Goal: Task Accomplishment & Management: Use online tool/utility

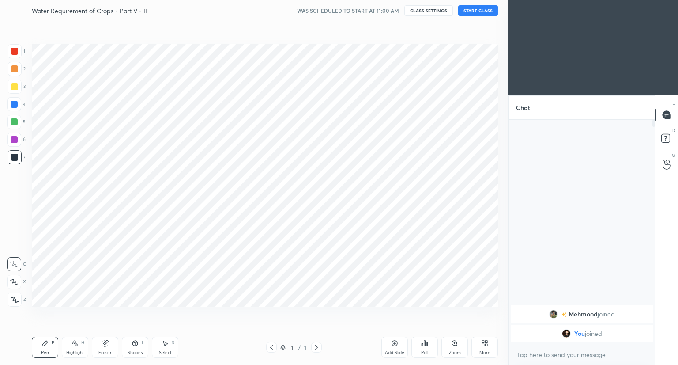
scroll to position [43838, 43673]
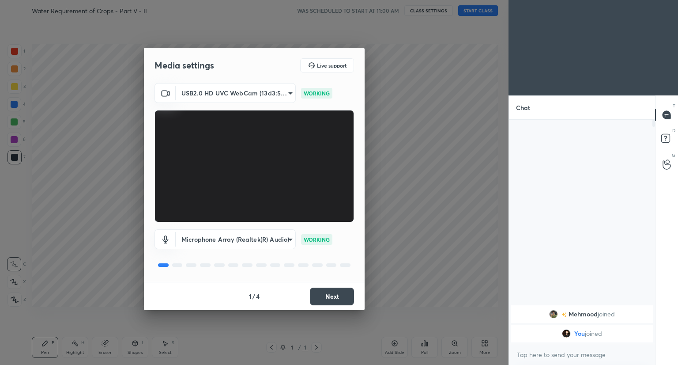
click at [336, 300] on button "Next" at bounding box center [332, 296] width 44 height 18
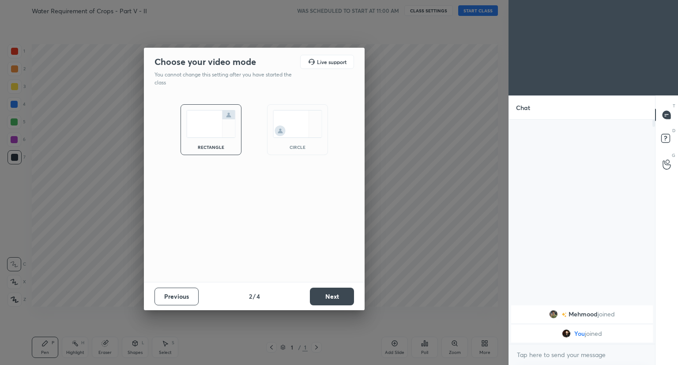
click at [336, 300] on button "Next" at bounding box center [332, 296] width 44 height 18
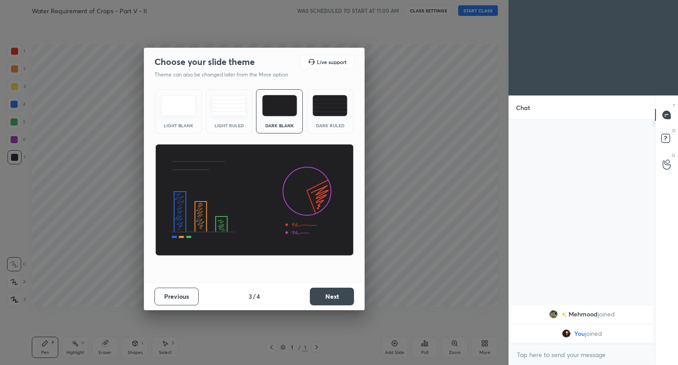
click at [336, 300] on button "Next" at bounding box center [332, 296] width 44 height 18
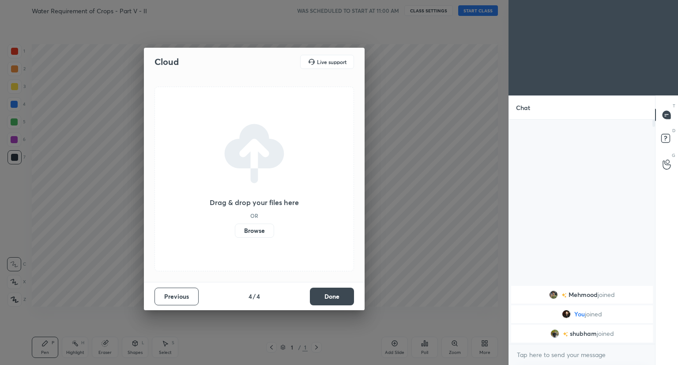
click at [336, 300] on button "Done" at bounding box center [332, 296] width 44 height 18
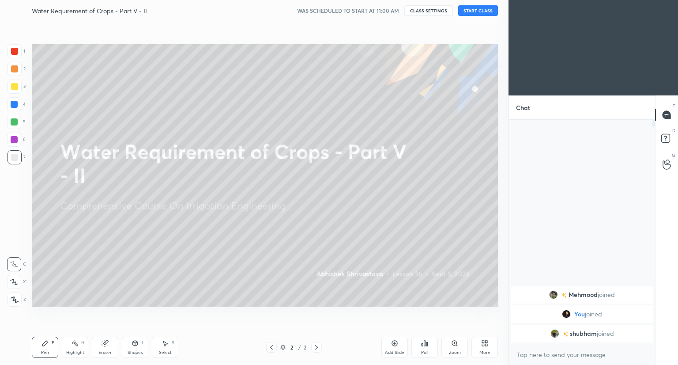
click at [479, 10] on button "START CLASS" at bounding box center [478, 10] width 40 height 11
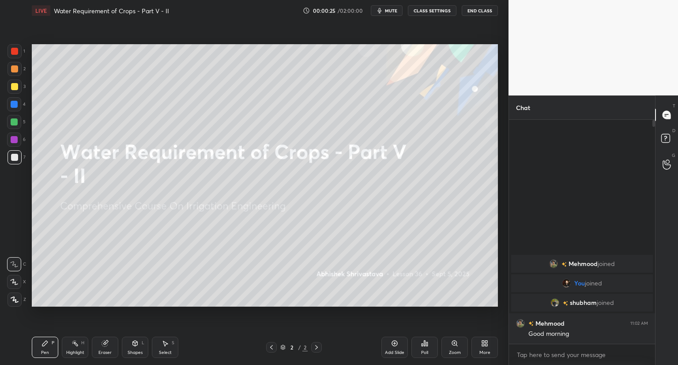
click at [390, 9] on span "mute" at bounding box center [391, 11] width 12 height 6
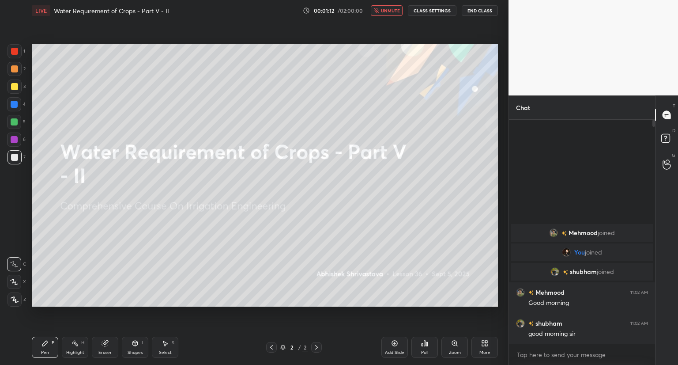
click at [390, 9] on span "unmute" at bounding box center [390, 11] width 19 height 6
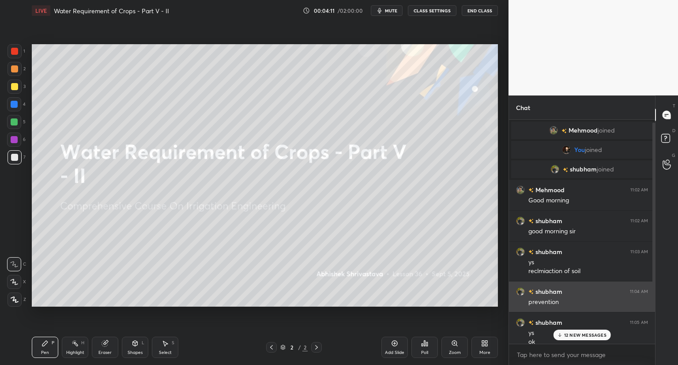
scroll to position [60, 0]
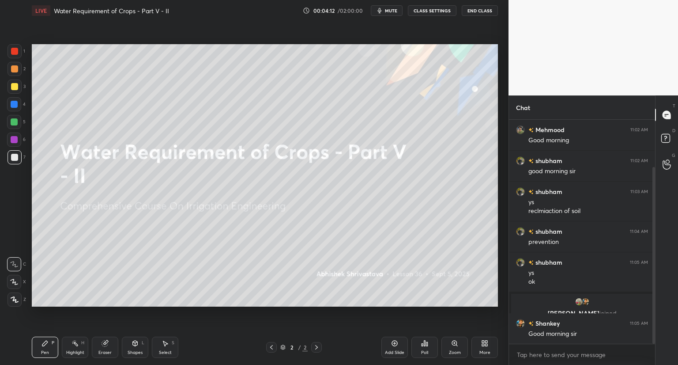
click at [482, 350] on div "More" at bounding box center [484, 352] width 11 height 4
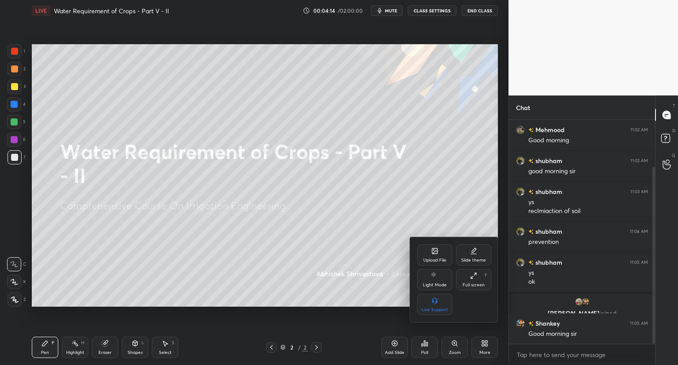
click at [429, 251] on div "Upload File" at bounding box center [434, 254] width 35 height 21
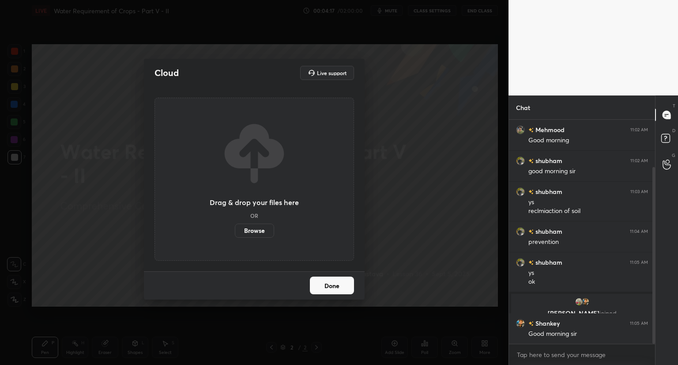
click at [257, 228] on label "Browse" at bounding box center [254, 230] width 39 height 14
click at [235, 228] on input "Browse" at bounding box center [235, 230] width 0 height 14
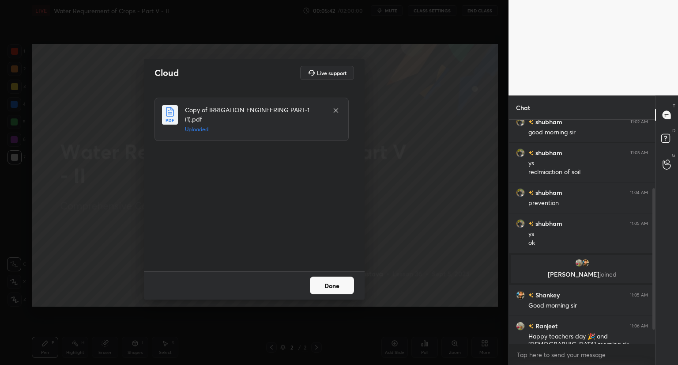
scroll to position [131, 0]
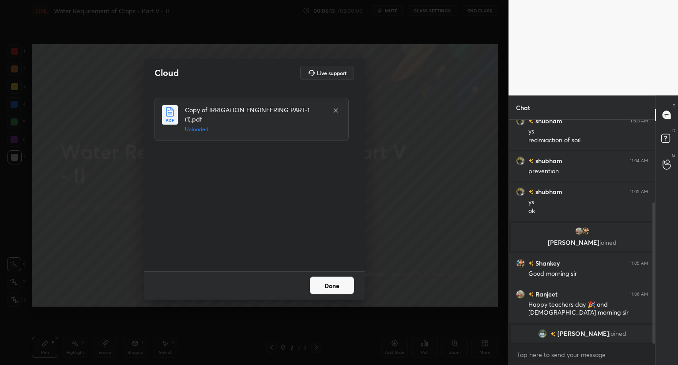
click at [177, 43] on div "Cloud Live support Copy of IRRIGATION ENGINEERING PART-1 (1).pdf Uploaded Done" at bounding box center [254, 182] width 509 height 365
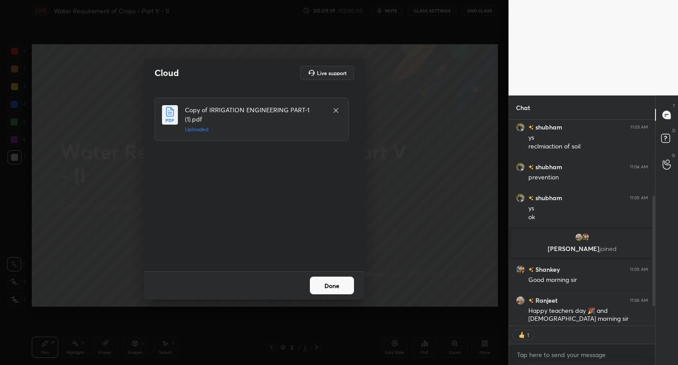
scroll to position [180, 0]
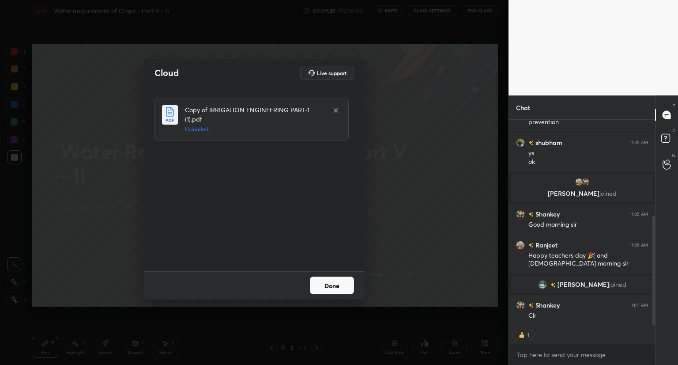
click at [339, 292] on button "Done" at bounding box center [332, 285] width 44 height 18
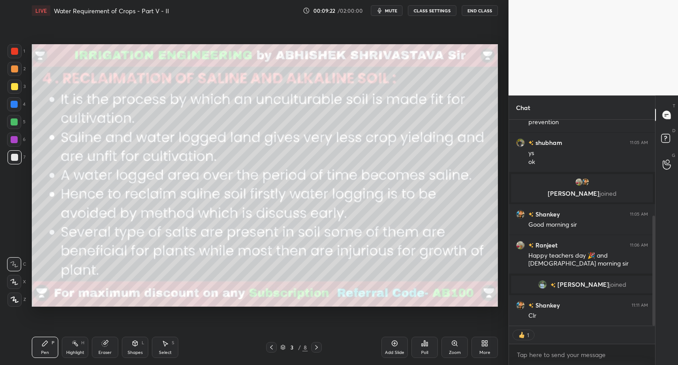
click at [396, 10] on span "mute" at bounding box center [391, 11] width 12 height 6
type textarea "x"
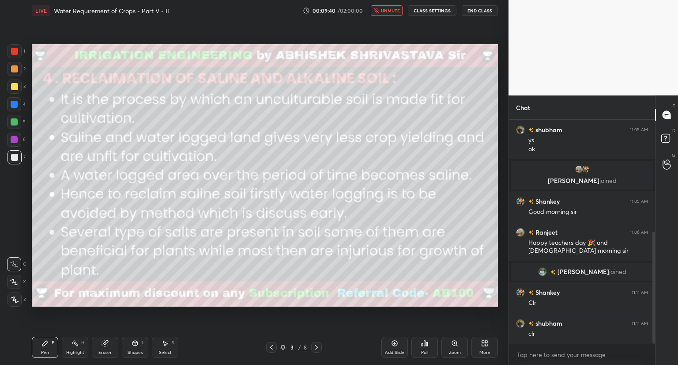
scroll to position [223, 0]
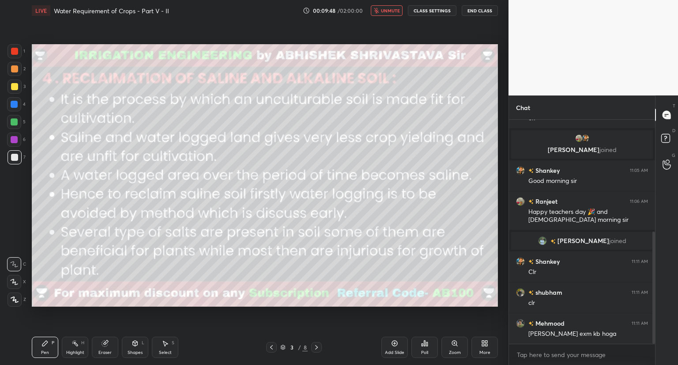
click at [396, 10] on span "unmute" at bounding box center [390, 11] width 19 height 6
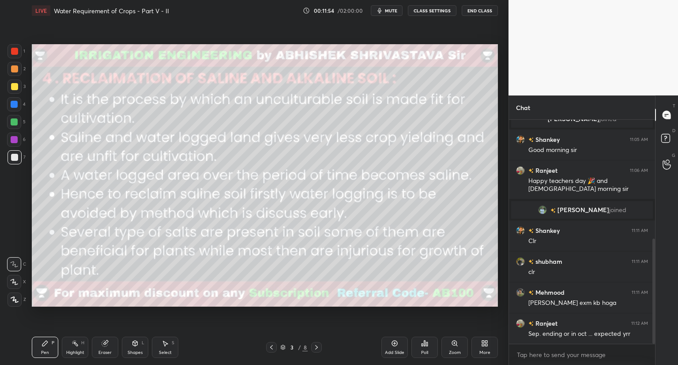
click at [384, 25] on div "Setting up your live class Poll for secs No correct answer Start poll" at bounding box center [264, 175] width 473 height 308
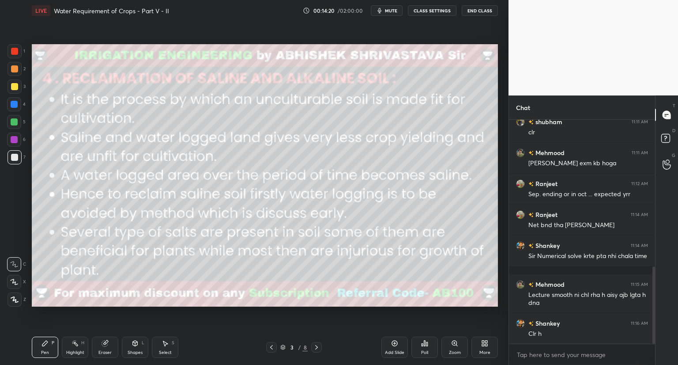
scroll to position [425, 0]
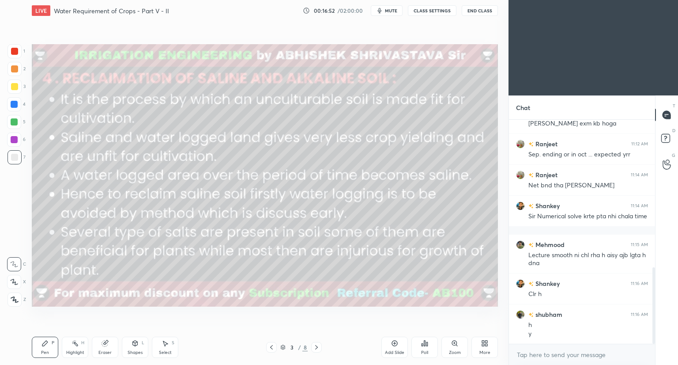
scroll to position [221, 143]
click at [14, 284] on icon at bounding box center [14, 282] width 8 height 6
click at [313, 347] on icon at bounding box center [316, 346] width 7 height 7
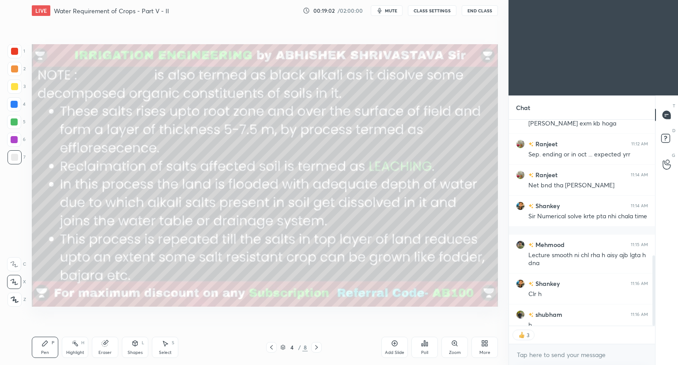
scroll to position [221, 143]
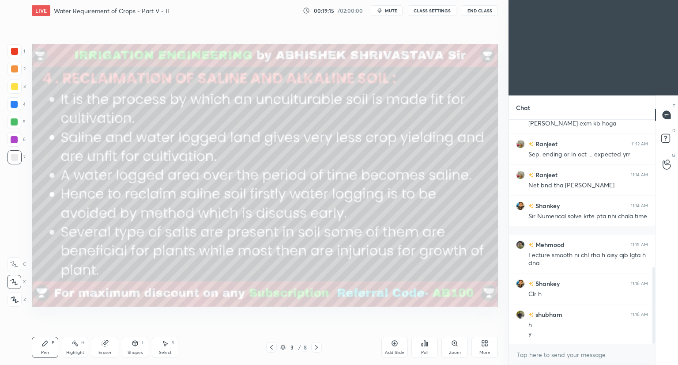
drag, startPoint x: 15, startPoint y: 87, endPoint x: 16, endPoint y: 92, distance: 4.9
click at [14, 87] on div at bounding box center [14, 86] width 7 height 7
click at [15, 124] on div at bounding box center [14, 121] width 7 height 7
drag, startPoint x: 15, startPoint y: 122, endPoint x: 15, endPoint y: 127, distance: 4.9
click at [15, 123] on div at bounding box center [14, 121] width 7 height 7
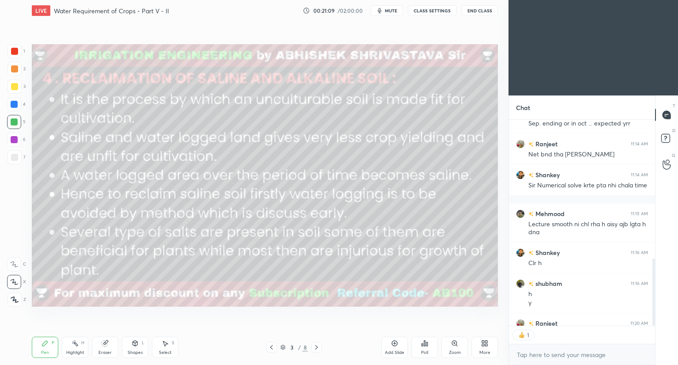
scroll to position [3, 3]
type textarea "x"
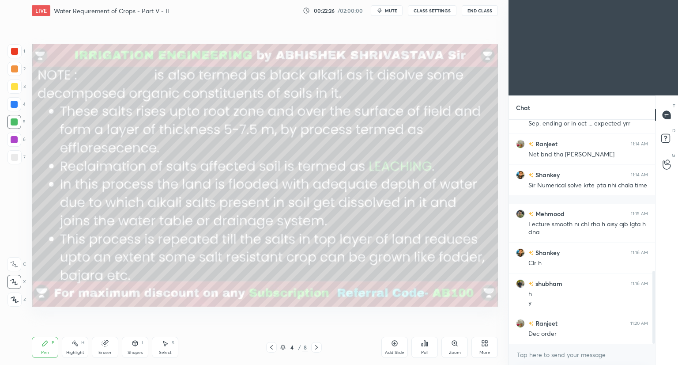
click at [17, 85] on div at bounding box center [14, 86] width 7 height 7
click at [132, 353] on div "Shapes" at bounding box center [135, 352] width 15 height 4
drag, startPoint x: 15, startPoint y: 54, endPoint x: 30, endPoint y: 72, distance: 23.1
click at [15, 56] on div at bounding box center [15, 51] width 14 height 14
click at [137, 343] on icon at bounding box center [135, 342] width 5 height 5
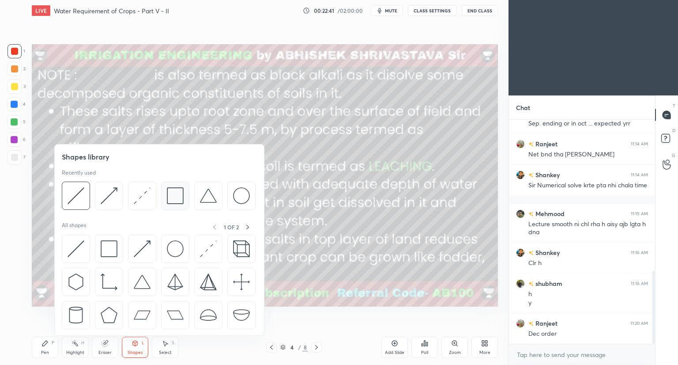
click at [168, 199] on img at bounding box center [175, 195] width 17 height 17
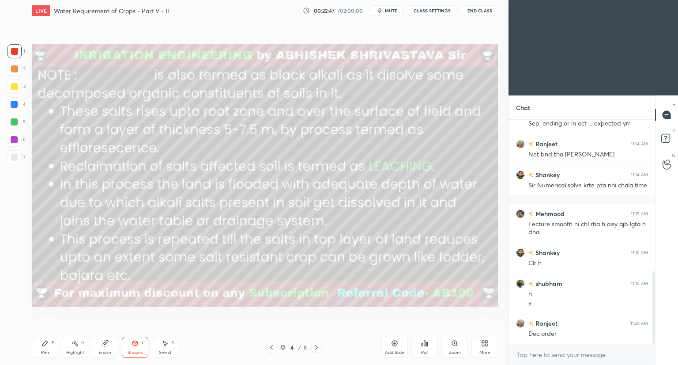
click at [52, 347] on div "Pen P" at bounding box center [45, 346] width 26 height 21
click at [400, 15] on button "mute" at bounding box center [387, 10] width 32 height 11
click at [393, 13] on span "unmute" at bounding box center [390, 11] width 19 height 6
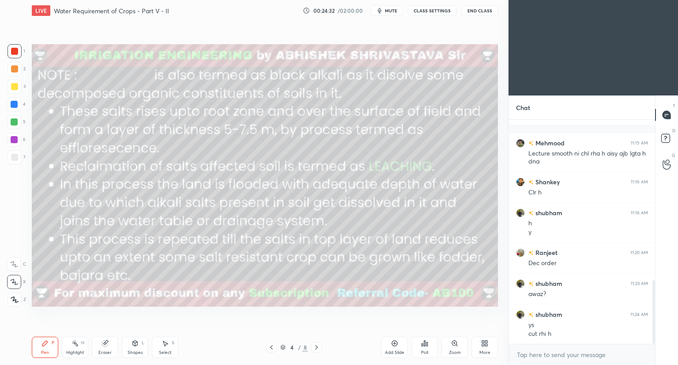
scroll to position [566, 0]
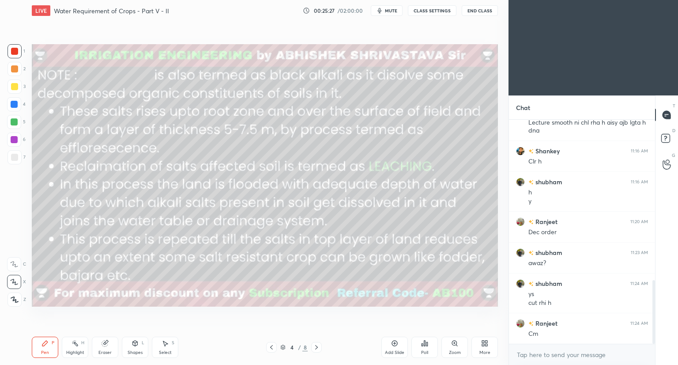
click at [14, 158] on div at bounding box center [14, 157] width 7 height 7
drag, startPoint x: 138, startPoint y: 350, endPoint x: 139, endPoint y: 343, distance: 6.8
click at [138, 350] on div "Shapes" at bounding box center [135, 352] width 15 height 4
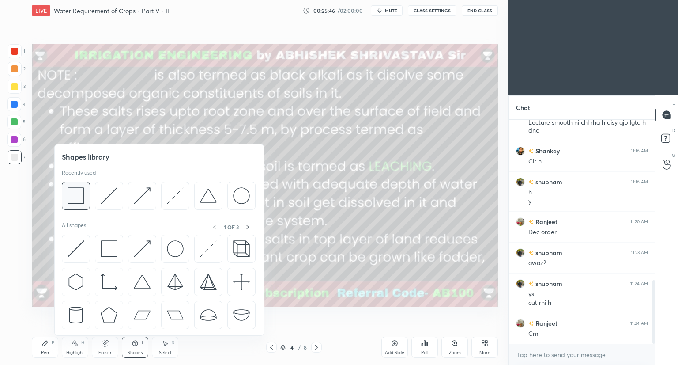
click at [89, 196] on div at bounding box center [76, 195] width 28 height 28
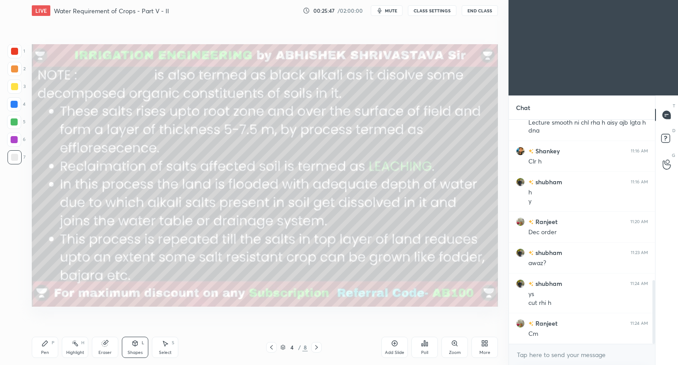
drag, startPoint x: 16, startPoint y: 50, endPoint x: 20, endPoint y: 62, distance: 12.3
click at [16, 51] on div at bounding box center [14, 51] width 7 height 7
click at [46, 350] on div "Pen" at bounding box center [45, 352] width 8 height 4
click at [132, 347] on icon at bounding box center [135, 342] width 7 height 7
click at [45, 344] on icon at bounding box center [44, 342] width 5 height 5
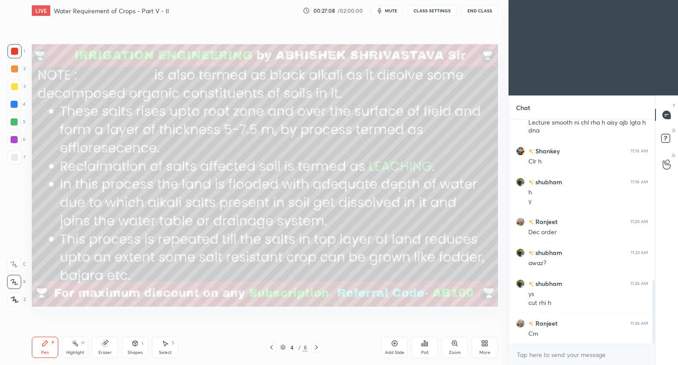
drag, startPoint x: 9, startPoint y: 256, endPoint x: 9, endPoint y: 262, distance: 5.3
click at [9, 257] on div "1 2 3 4 5 6 7 C X Z C X Z E E Erase all H H" at bounding box center [14, 175] width 28 height 262
click at [11, 267] on div at bounding box center [14, 264] width 14 height 14
click at [17, 89] on div at bounding box center [14, 86] width 7 height 7
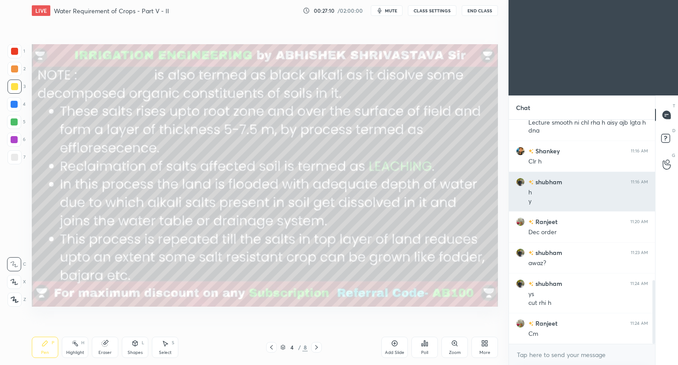
click at [597, 197] on div "y" at bounding box center [588, 201] width 120 height 9
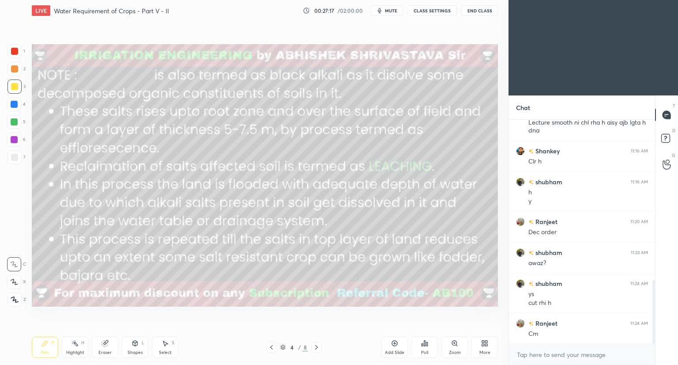
drag, startPoint x: 16, startPoint y: 106, endPoint x: 29, endPoint y: 106, distance: 12.8
click at [17, 106] on div at bounding box center [14, 104] width 7 height 7
click at [13, 87] on div at bounding box center [14, 86] width 7 height 7
drag, startPoint x: 16, startPoint y: 55, endPoint x: 28, endPoint y: 54, distance: 12.0
click at [17, 55] on div at bounding box center [15, 51] width 14 height 14
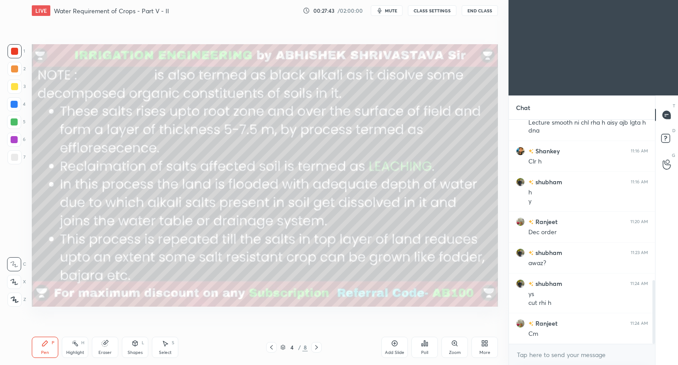
click at [14, 88] on div at bounding box center [14, 86] width 7 height 7
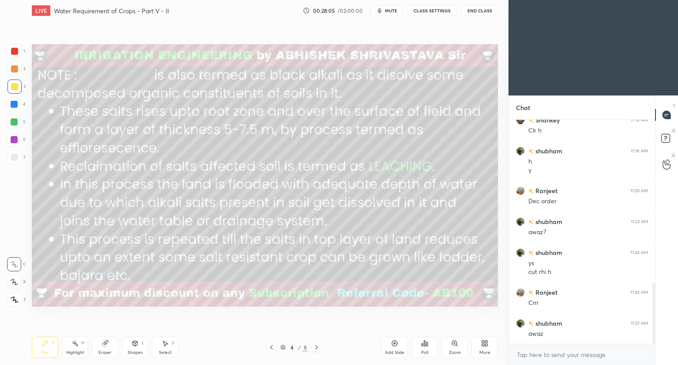
click at [422, 12] on button "CLASS SETTINGS" at bounding box center [432, 10] width 49 height 11
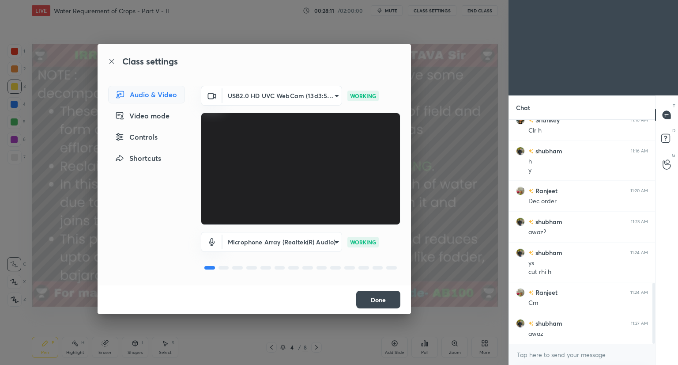
click at [438, 182] on div "Class settings Audio & Video Video mode Controls Shortcuts USB2.0 HD UVC WebCam…" at bounding box center [254, 182] width 509 height 365
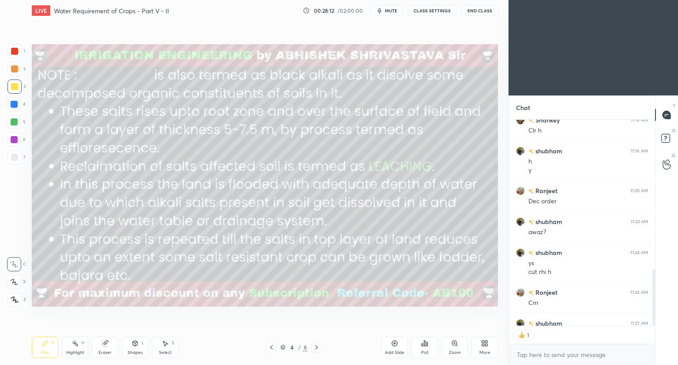
scroll to position [3, 3]
type textarea "x"
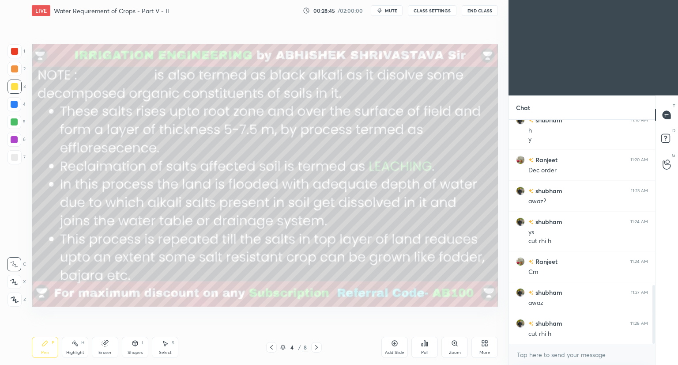
click at [17, 157] on div at bounding box center [14, 157] width 7 height 7
click at [14, 107] on div at bounding box center [14, 104] width 7 height 7
drag, startPoint x: 13, startPoint y: 161, endPoint x: 23, endPoint y: 157, distance: 10.9
click at [15, 160] on div at bounding box center [14, 157] width 7 height 7
click at [110, 354] on div "Eraser" at bounding box center [104, 352] width 13 height 4
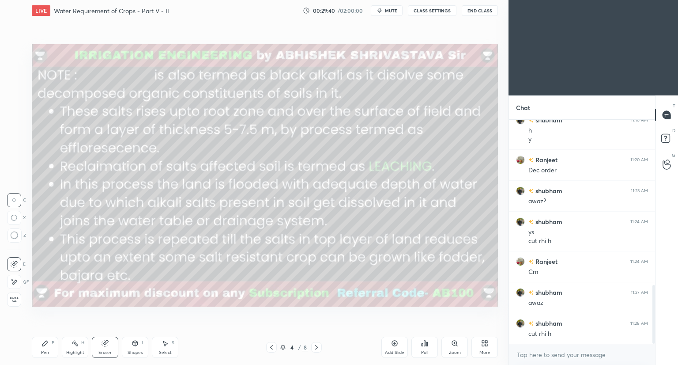
click at [43, 350] on div "Pen P" at bounding box center [45, 346] width 26 height 21
drag, startPoint x: 76, startPoint y: 336, endPoint x: 81, endPoint y: 331, distance: 7.5
click at [81, 331] on div "Pen P Highlight H Eraser Shapes L Select S 4 / 8 Add Slide Poll Zoom More" at bounding box center [265, 346] width 466 height 35
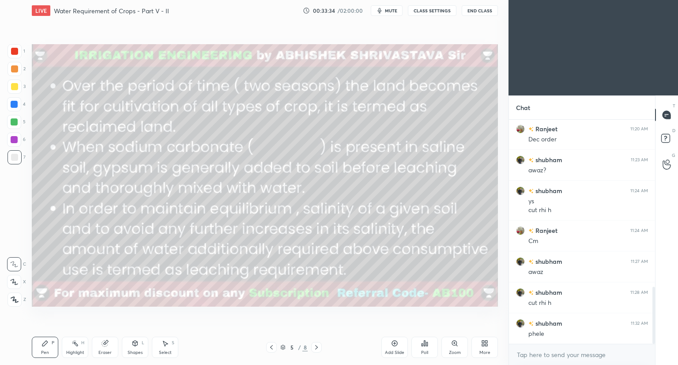
click at [140, 347] on div "Shapes L" at bounding box center [135, 346] width 26 height 21
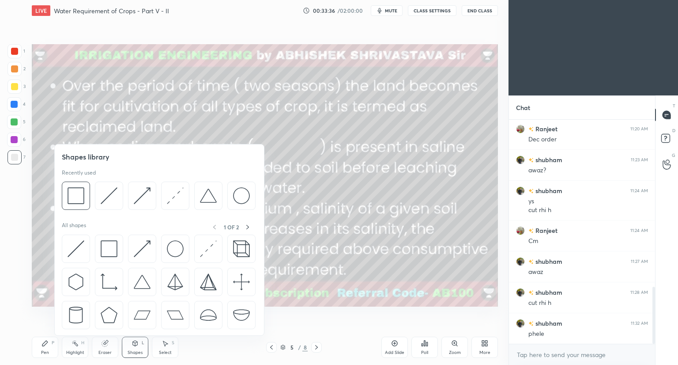
click at [13, 55] on div at bounding box center [15, 51] width 14 height 14
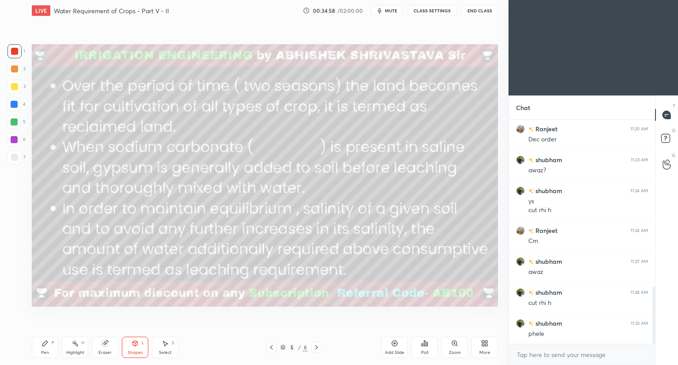
click at [46, 342] on div "Pen P" at bounding box center [45, 346] width 26 height 21
click at [14, 155] on div at bounding box center [14, 157] width 7 height 7
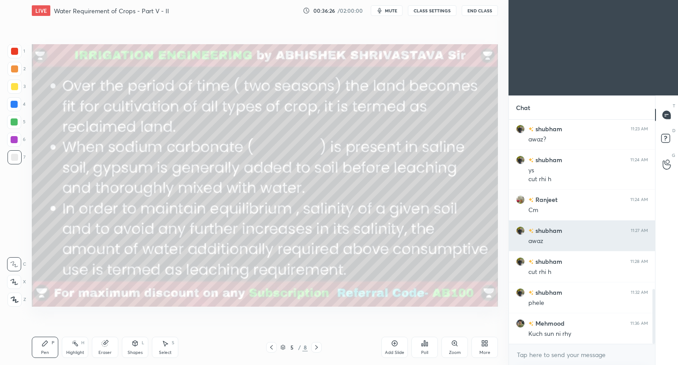
scroll to position [720, 0]
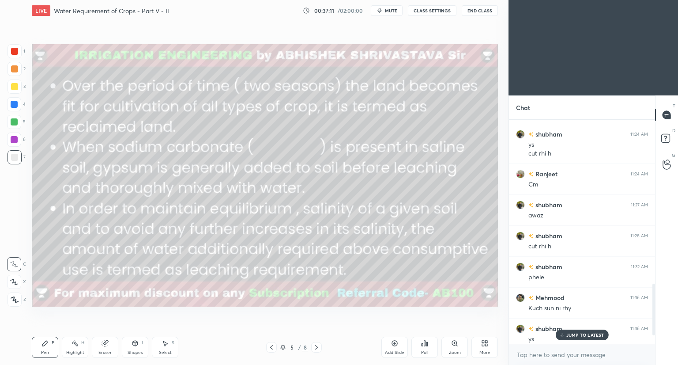
scroll to position [715, 0]
click at [579, 332] on p "JUMP TO LATEST" at bounding box center [585, 334] width 38 height 5
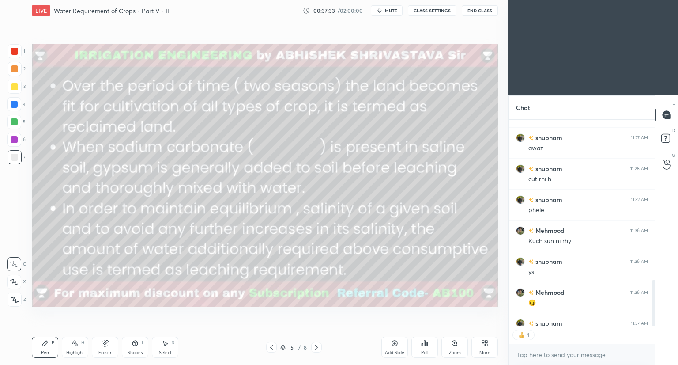
scroll to position [3, 3]
click at [381, 12] on icon "button" at bounding box center [380, 10] width 4 height 5
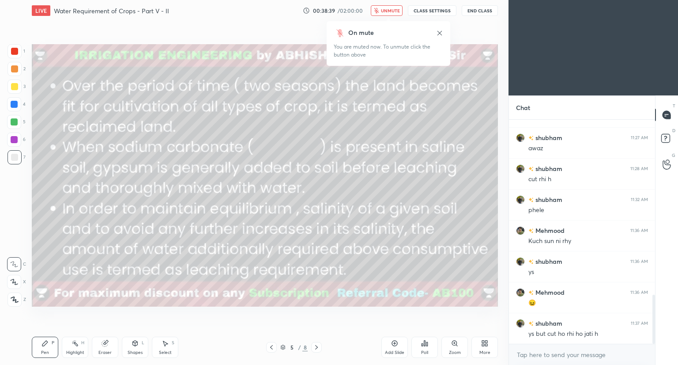
scroll to position [803, 0]
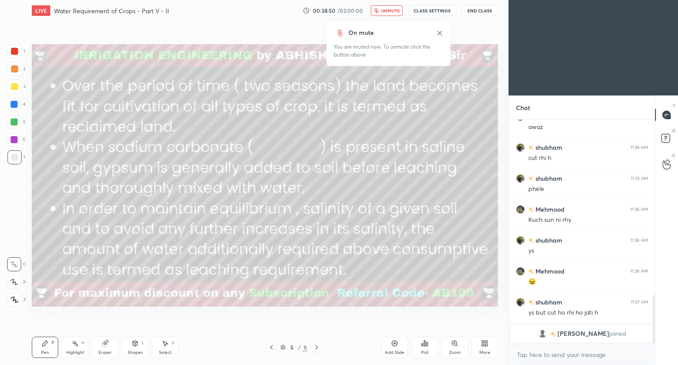
type textarea "x"
click at [381, 12] on button "unmute" at bounding box center [387, 10] width 32 height 11
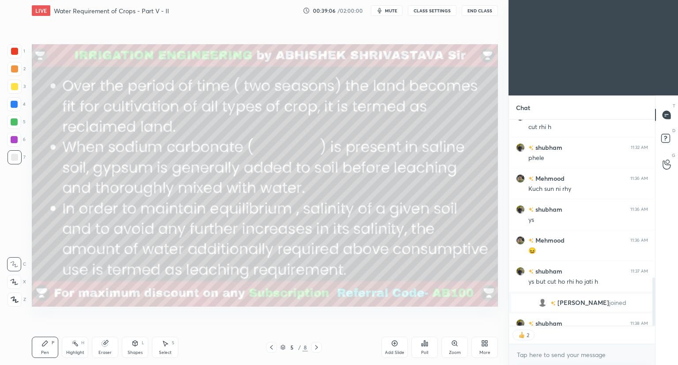
click at [392, 11] on span "mute" at bounding box center [391, 11] width 12 height 6
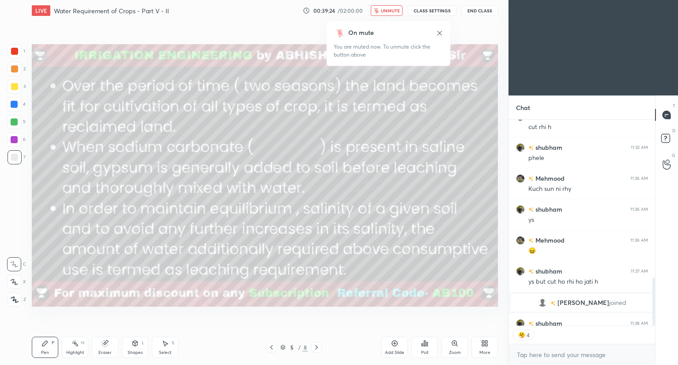
click at [392, 11] on span "unmute" at bounding box center [390, 11] width 19 height 6
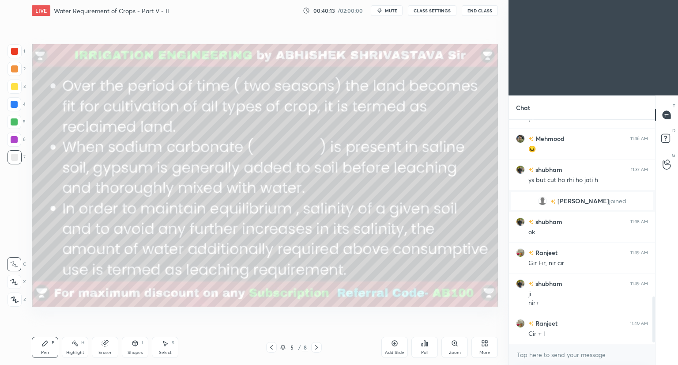
scroll to position [868, 0]
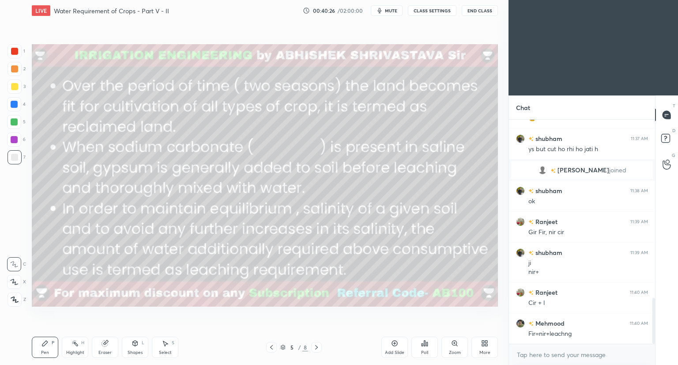
click at [388, 6] on button "mute" at bounding box center [387, 10] width 32 height 11
click at [390, 13] on button "unmute" at bounding box center [387, 10] width 32 height 11
click at [390, 13] on button "mute" at bounding box center [387, 10] width 32 height 11
click at [390, 13] on button "unmute" at bounding box center [387, 10] width 32 height 11
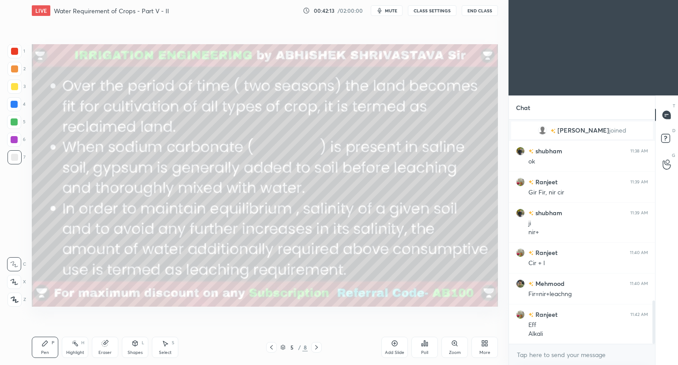
scroll to position [939, 0]
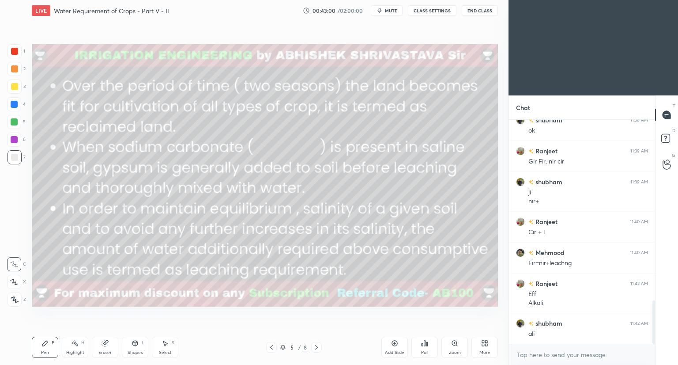
click at [393, 12] on span "mute" at bounding box center [391, 11] width 12 height 6
click at [377, 13] on icon "button" at bounding box center [376, 10] width 5 height 5
drag, startPoint x: 390, startPoint y: 11, endPoint x: 384, endPoint y: 18, distance: 9.1
click at [390, 11] on span "mute" at bounding box center [391, 11] width 12 height 6
click at [283, 347] on icon at bounding box center [282, 346] width 5 height 5
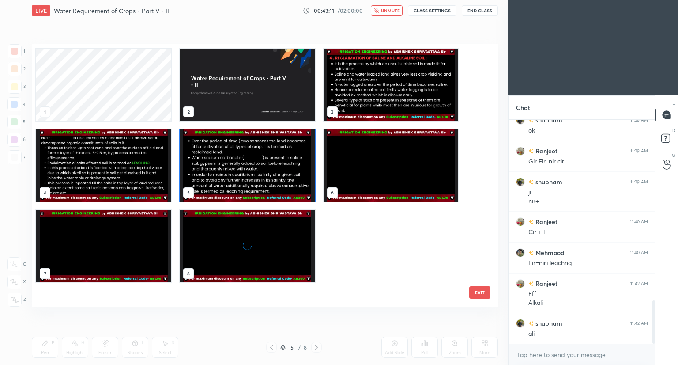
scroll to position [260, 462]
click at [247, 185] on img "grid" at bounding box center [247, 165] width 135 height 72
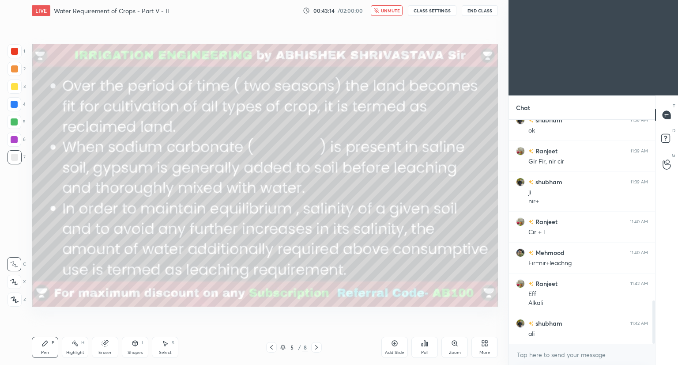
click at [247, 186] on img "grid" at bounding box center [247, 165] width 135 height 72
click at [317, 350] on icon at bounding box center [316, 346] width 7 height 7
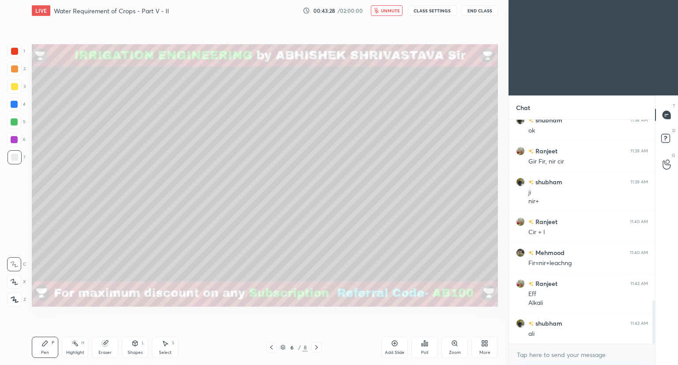
click at [396, 12] on span "unmute" at bounding box center [390, 11] width 19 height 6
click at [272, 352] on div at bounding box center [271, 347] width 11 height 11
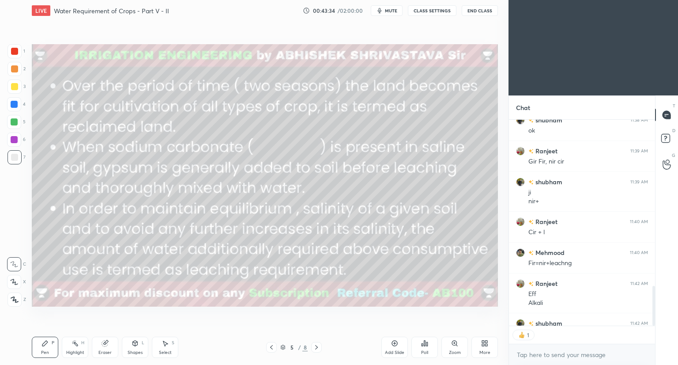
scroll to position [3, 3]
click at [320, 351] on div at bounding box center [316, 347] width 11 height 11
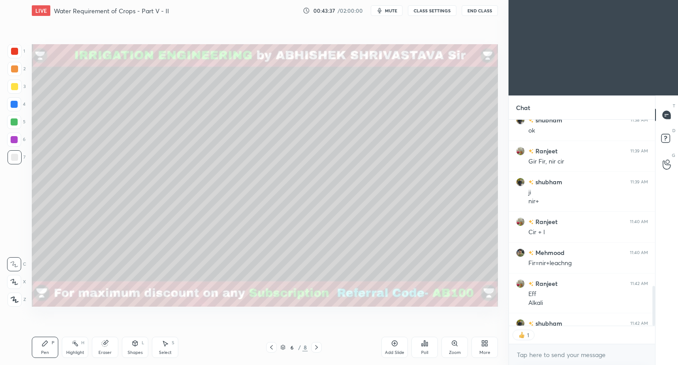
click at [15, 284] on icon at bounding box center [14, 281] width 7 height 5
click at [18, 85] on div at bounding box center [15, 86] width 14 height 14
click at [133, 347] on div "Shapes L" at bounding box center [135, 346] width 26 height 21
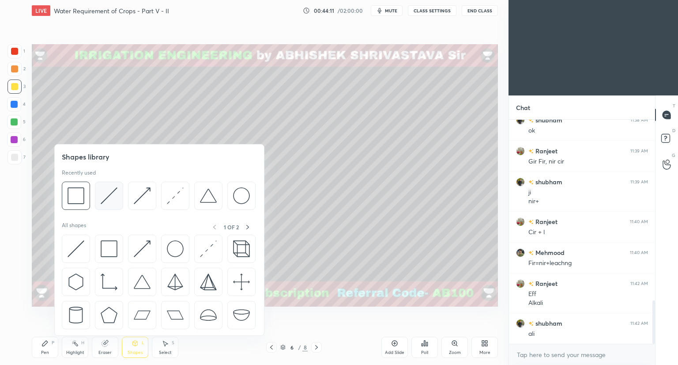
click at [116, 208] on div at bounding box center [109, 195] width 28 height 28
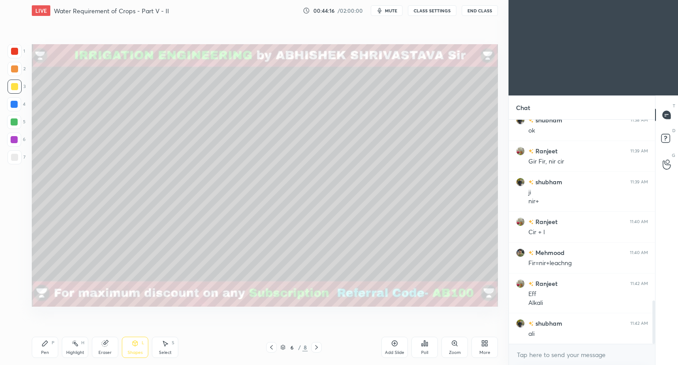
drag, startPoint x: 39, startPoint y: 350, endPoint x: 48, endPoint y: 324, distance: 27.5
click at [41, 348] on div "Pen P" at bounding box center [45, 346] width 26 height 21
click at [383, 11] on icon "button" at bounding box center [379, 10] width 7 height 7
click at [390, 13] on button "unmute" at bounding box center [387, 10] width 32 height 11
click at [132, 346] on icon at bounding box center [135, 342] width 7 height 7
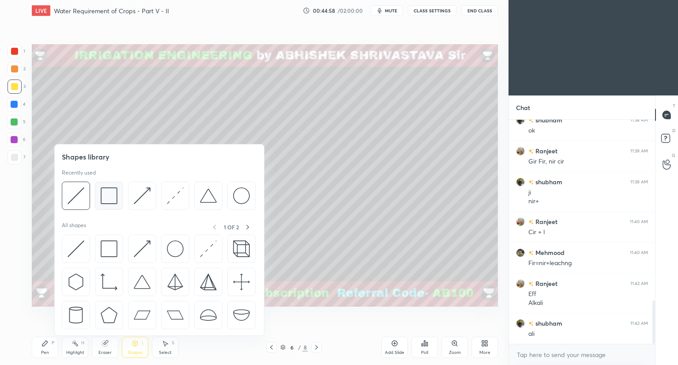
click at [108, 199] on img at bounding box center [109, 195] width 17 height 17
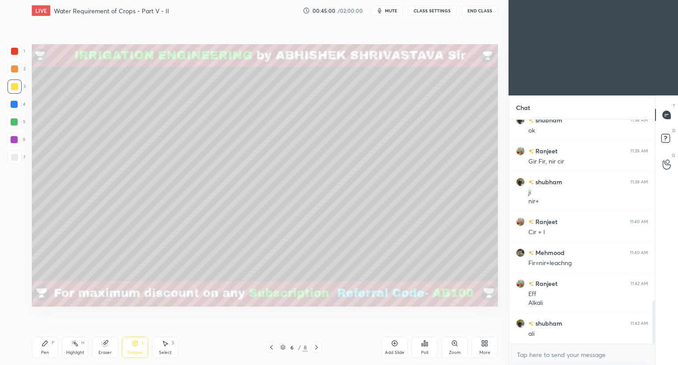
drag, startPoint x: 14, startPoint y: 51, endPoint x: 27, endPoint y: 59, distance: 15.3
click at [15, 52] on div at bounding box center [14, 51] width 7 height 7
drag, startPoint x: 41, startPoint y: 345, endPoint x: 42, endPoint y: 336, distance: 8.9
click at [42, 345] on icon at bounding box center [44, 342] width 7 height 7
click at [16, 159] on div at bounding box center [14, 157] width 7 height 7
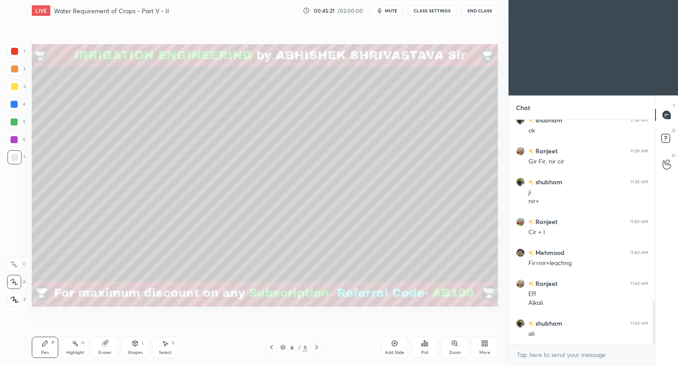
click at [22, 89] on div "3" at bounding box center [17, 86] width 18 height 14
click at [394, 11] on span "mute" at bounding box center [391, 11] width 12 height 6
drag, startPoint x: 138, startPoint y: 350, endPoint x: 140, endPoint y: 341, distance: 9.4
click at [138, 350] on div "Shapes" at bounding box center [135, 352] width 15 height 4
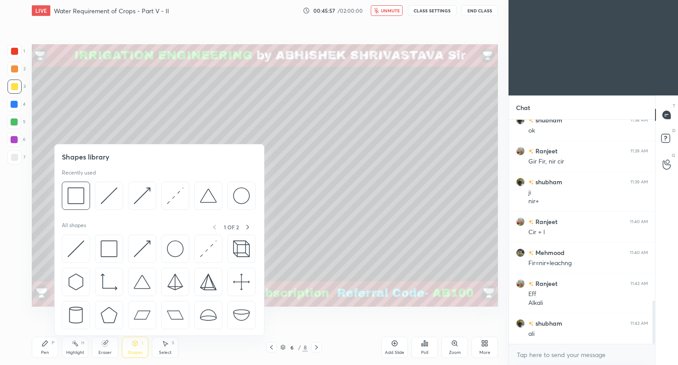
click at [15, 52] on div at bounding box center [14, 51] width 7 height 7
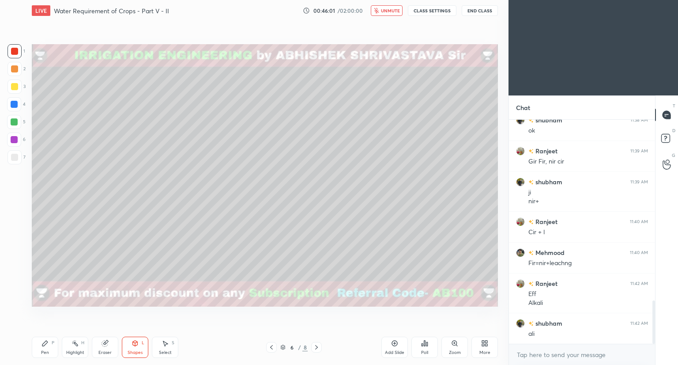
click at [393, 9] on span "unmute" at bounding box center [390, 11] width 19 height 6
click at [42, 350] on div "Pen" at bounding box center [45, 352] width 8 height 4
drag, startPoint x: 16, startPoint y: 156, endPoint x: 28, endPoint y: 161, distance: 12.9
click at [17, 158] on div at bounding box center [14, 157] width 7 height 7
click at [126, 347] on div "Shapes L" at bounding box center [135, 346] width 26 height 21
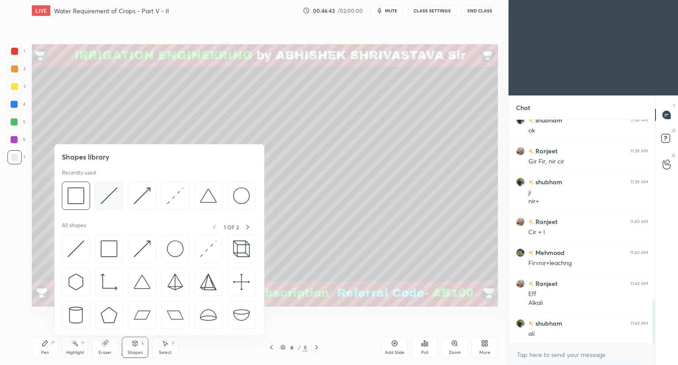
click at [117, 204] on div at bounding box center [109, 195] width 28 height 28
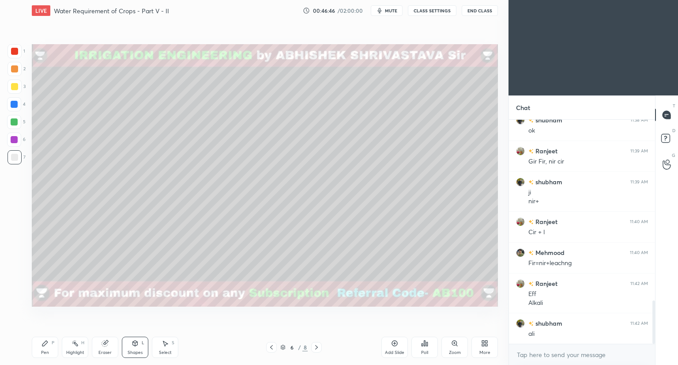
click at [41, 349] on div "Pen P" at bounding box center [45, 346] width 26 height 21
click at [138, 350] on div "Shapes" at bounding box center [135, 352] width 15 height 4
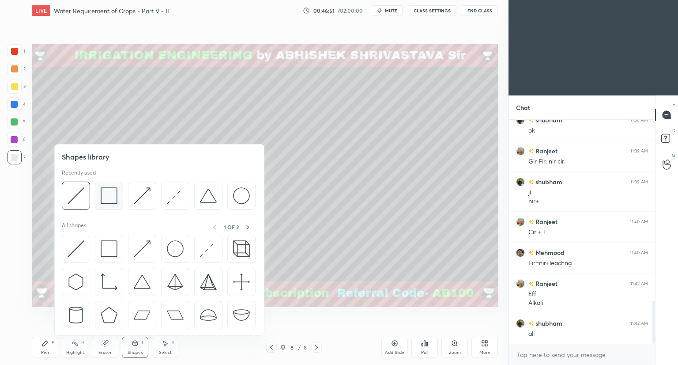
click at [111, 197] on img at bounding box center [109, 195] width 17 height 17
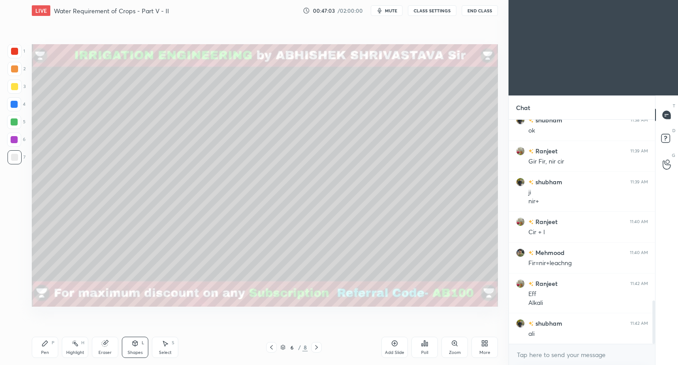
click at [17, 87] on div at bounding box center [14, 86] width 7 height 7
click at [47, 350] on div "Pen P" at bounding box center [45, 346] width 26 height 21
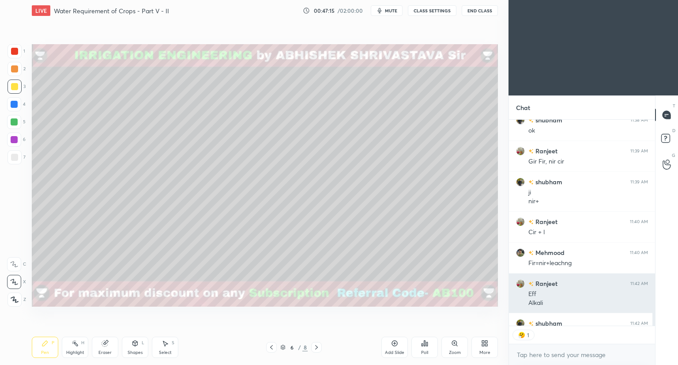
scroll to position [957, 0]
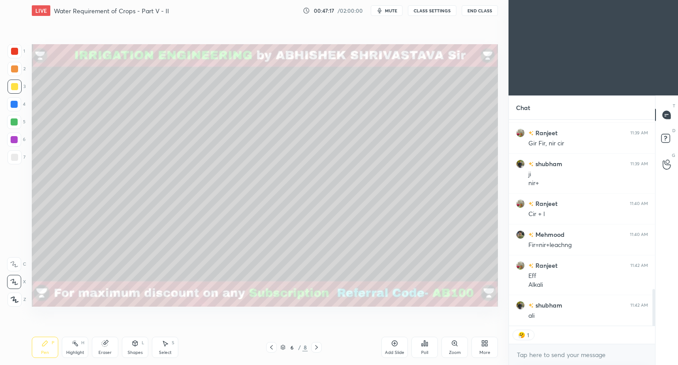
type textarea "x"
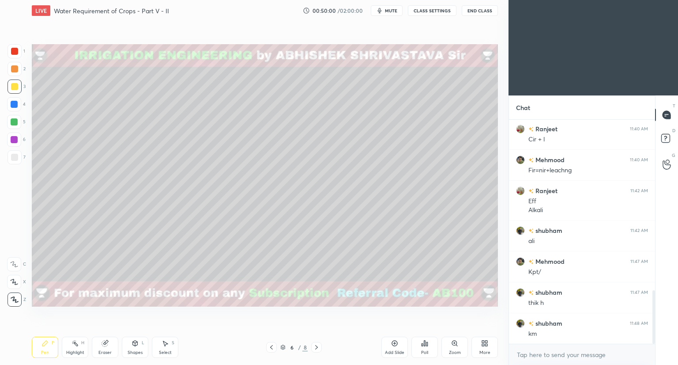
scroll to position [713, 0]
drag, startPoint x: 316, startPoint y: 345, endPoint x: 314, endPoint y: 339, distance: 5.9
click at [315, 345] on icon at bounding box center [316, 346] width 7 height 7
drag, startPoint x: 12, startPoint y: 121, endPoint x: 16, endPoint y: 114, distance: 8.3
click at [13, 120] on div at bounding box center [14, 121] width 7 height 7
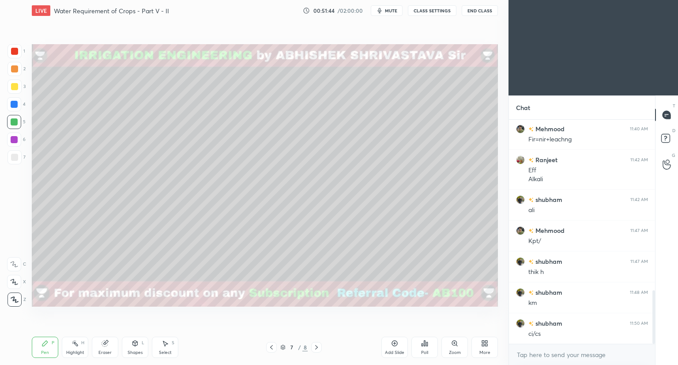
click at [16, 90] on div at bounding box center [14, 86] width 7 height 7
drag, startPoint x: 130, startPoint y: 347, endPoint x: 130, endPoint y: 342, distance: 4.4
click at [131, 347] on div "Shapes L" at bounding box center [135, 346] width 26 height 21
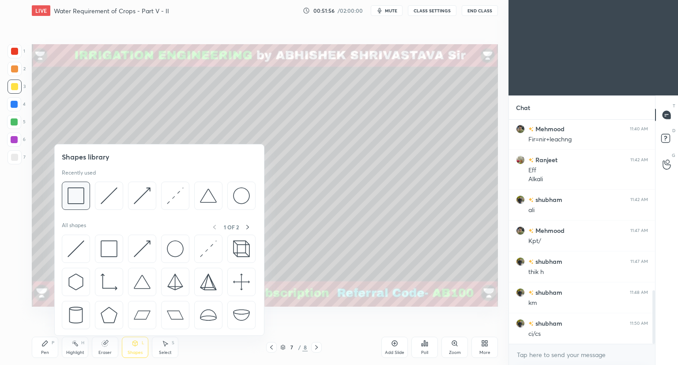
click at [81, 202] on img at bounding box center [76, 195] width 17 height 17
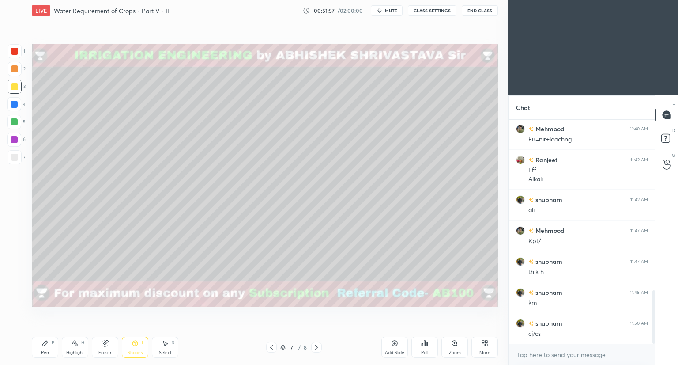
click at [12, 53] on div at bounding box center [14, 51] width 7 height 7
click at [42, 347] on div "Pen P" at bounding box center [45, 346] width 26 height 21
click at [15, 154] on div at bounding box center [14, 157] width 7 height 7
drag, startPoint x: 11, startPoint y: 124, endPoint x: 19, endPoint y: 129, distance: 9.6
click at [12, 124] on div at bounding box center [14, 121] width 7 height 7
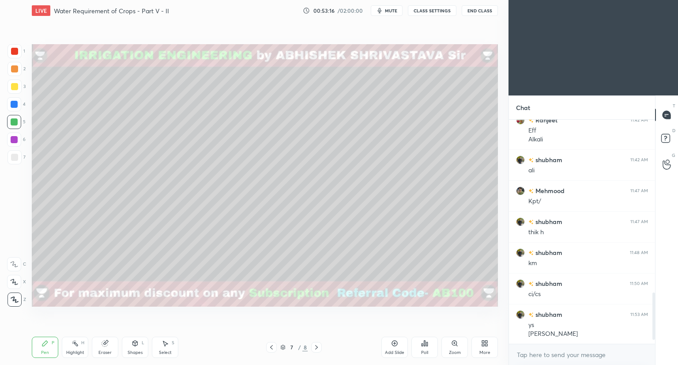
scroll to position [753, 0]
drag, startPoint x: 138, startPoint y: 348, endPoint x: 141, endPoint y: 339, distance: 9.5
click at [138, 348] on div "Shapes L" at bounding box center [135, 346] width 26 height 21
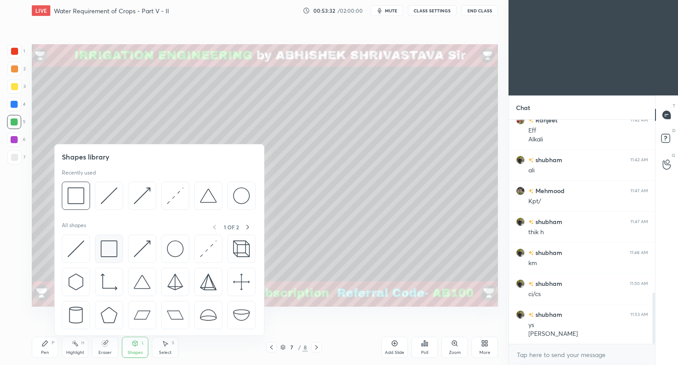
click at [109, 247] on img at bounding box center [109, 248] width 17 height 17
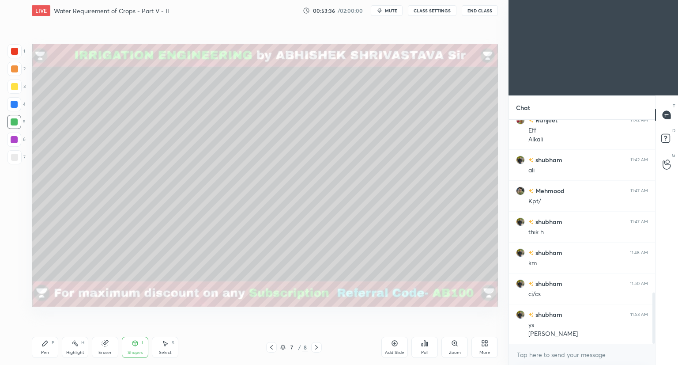
click at [16, 87] on div at bounding box center [14, 86] width 7 height 7
click at [50, 343] on div "Pen P" at bounding box center [45, 346] width 26 height 21
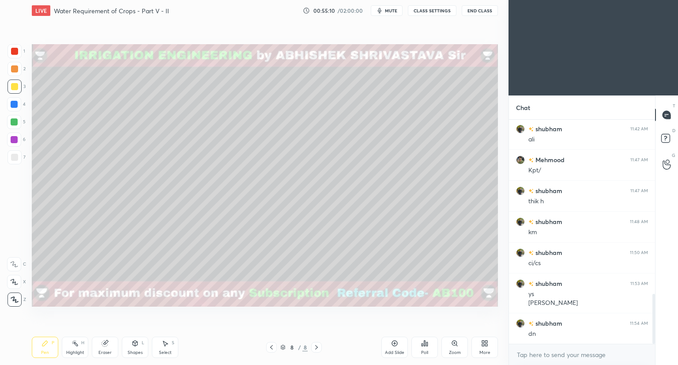
click at [16, 68] on div at bounding box center [14, 68] width 7 height 7
drag, startPoint x: 16, startPoint y: 48, endPoint x: 31, endPoint y: 56, distance: 17.4
click at [16, 49] on div at bounding box center [14, 51] width 7 height 7
drag, startPoint x: 13, startPoint y: 88, endPoint x: 16, endPoint y: 98, distance: 10.3
click at [14, 89] on div at bounding box center [14, 86] width 7 height 7
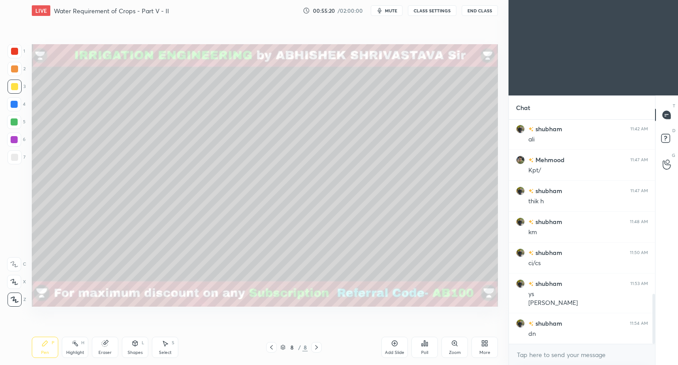
click at [13, 279] on icon at bounding box center [14, 282] width 8 height 6
type textarea "x"
drag, startPoint x: 111, startPoint y: 350, endPoint x: 120, endPoint y: 340, distance: 13.1
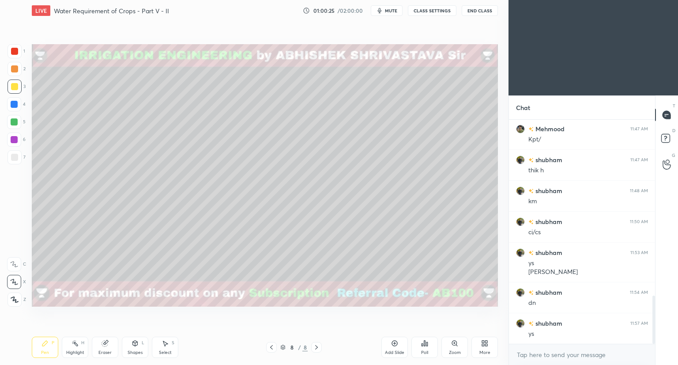
click at [113, 348] on div "Eraser" at bounding box center [105, 346] width 26 height 21
click at [45, 345] on icon at bounding box center [44, 342] width 7 height 7
click at [13, 159] on div at bounding box center [14, 157] width 7 height 7
drag, startPoint x: 132, startPoint y: 347, endPoint x: 136, endPoint y: 336, distance: 11.3
click at [133, 345] on div "Shapes L" at bounding box center [135, 346] width 26 height 21
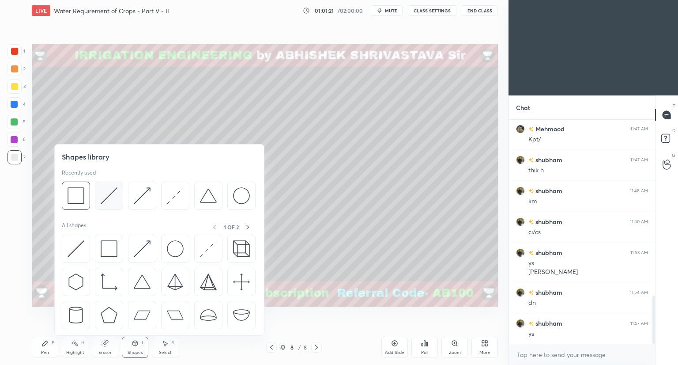
click at [115, 206] on div at bounding box center [109, 195] width 28 height 28
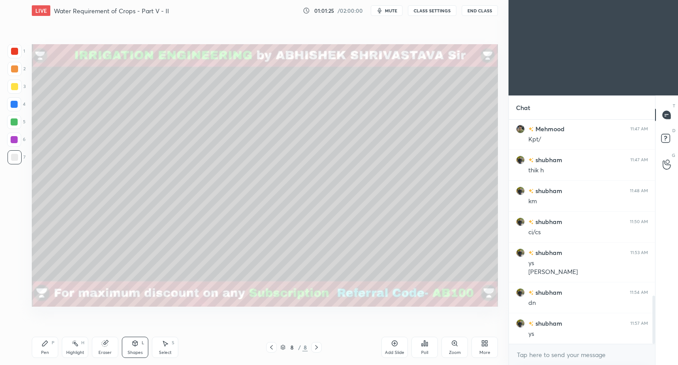
drag, startPoint x: 49, startPoint y: 347, endPoint x: 72, endPoint y: 311, distance: 43.3
click at [49, 347] on div "Pen P" at bounding box center [45, 346] width 26 height 21
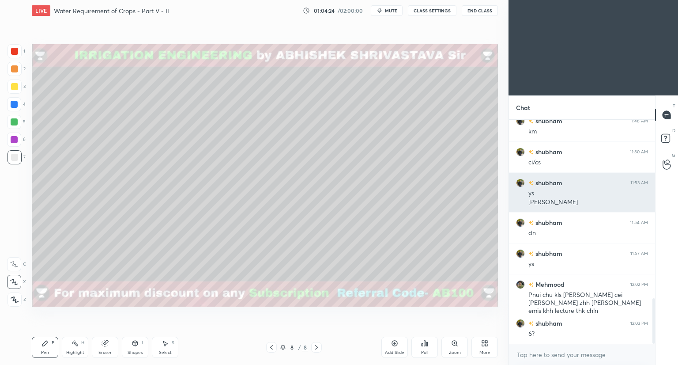
scroll to position [916, 0]
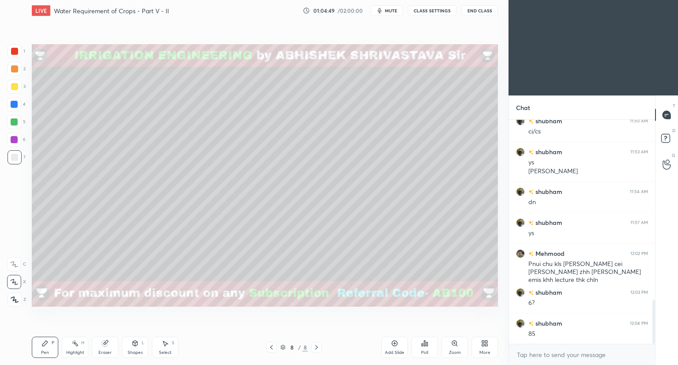
drag, startPoint x: 15, startPoint y: 126, endPoint x: 21, endPoint y: 131, distance: 8.5
click at [15, 124] on div at bounding box center [14, 122] width 14 height 14
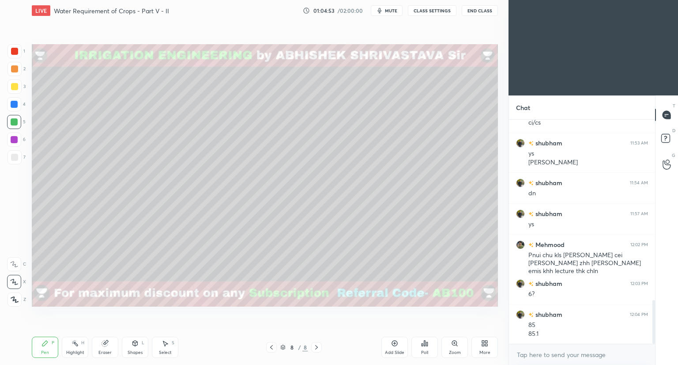
drag, startPoint x: 44, startPoint y: 343, endPoint x: 45, endPoint y: 329, distance: 13.7
click at [45, 343] on icon at bounding box center [44, 342] width 5 height 5
click at [14, 155] on div at bounding box center [14, 157] width 7 height 7
drag, startPoint x: 132, startPoint y: 343, endPoint x: 134, endPoint y: 336, distance: 7.7
click at [132, 343] on icon at bounding box center [135, 342] width 7 height 7
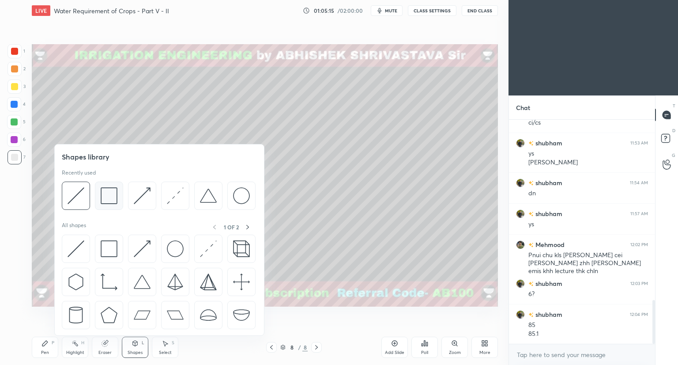
click at [105, 204] on div at bounding box center [109, 195] width 28 height 28
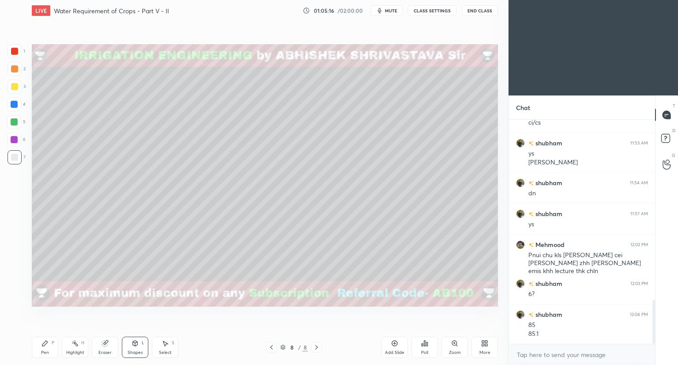
click at [14, 53] on div at bounding box center [14, 51] width 7 height 7
click at [49, 345] on div "Pen P" at bounding box center [45, 346] width 26 height 21
click at [108, 345] on icon at bounding box center [105, 342] width 7 height 7
drag, startPoint x: 400, startPoint y: 11, endPoint x: 399, endPoint y: 20, distance: 8.5
click at [401, 11] on button "mute" at bounding box center [387, 10] width 32 height 11
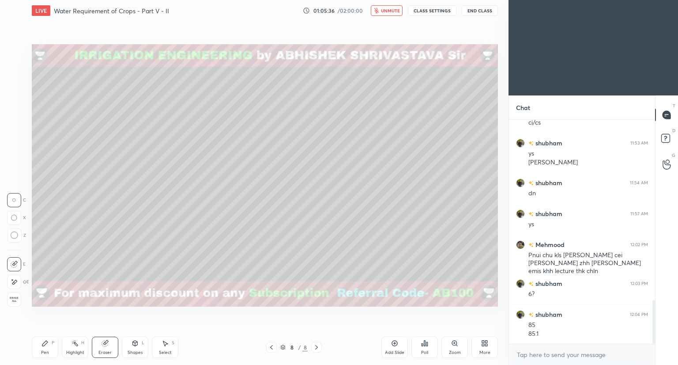
click at [44, 350] on div "Pen" at bounding box center [45, 352] width 8 height 4
click at [17, 161] on div at bounding box center [15, 157] width 14 height 14
click at [394, 11] on span "unmute" at bounding box center [390, 11] width 19 height 6
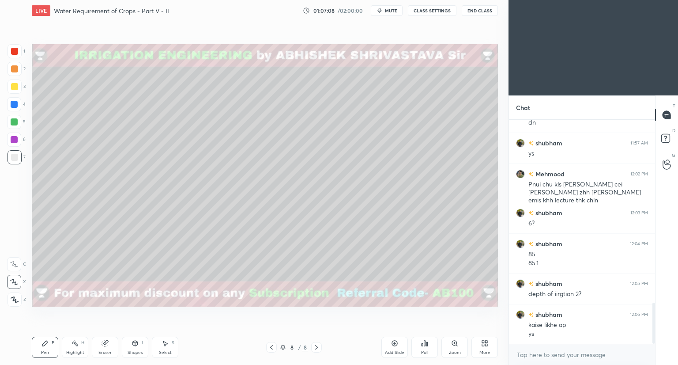
scroll to position [1026, 0]
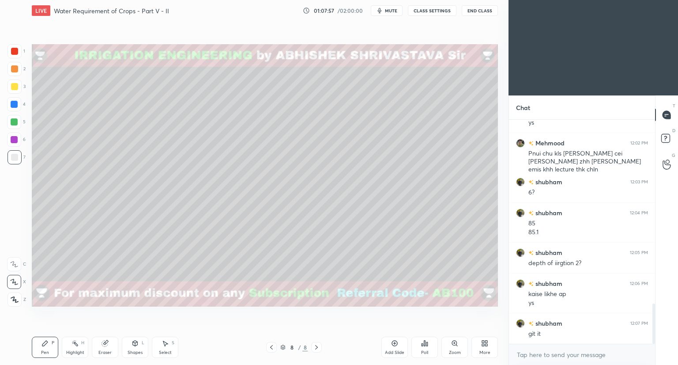
click at [284, 347] on icon at bounding box center [283, 346] width 4 height 2
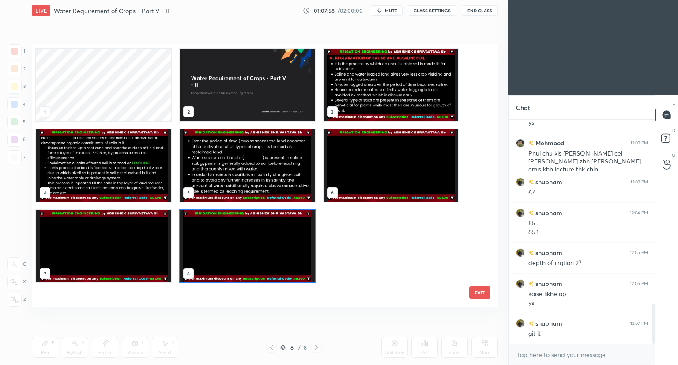
scroll to position [260, 462]
click at [282, 346] on icon at bounding box center [282, 346] width 5 height 5
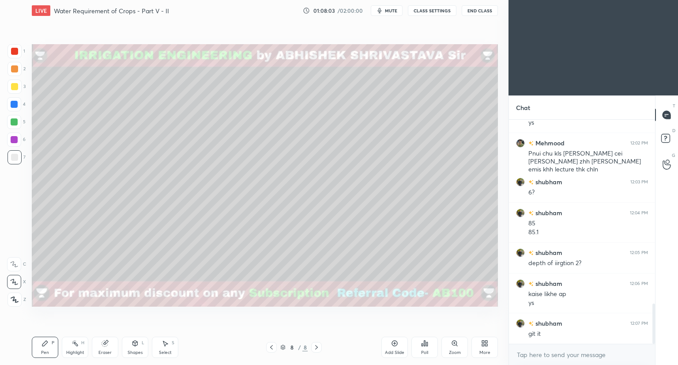
click at [392, 343] on icon at bounding box center [394, 342] width 7 height 7
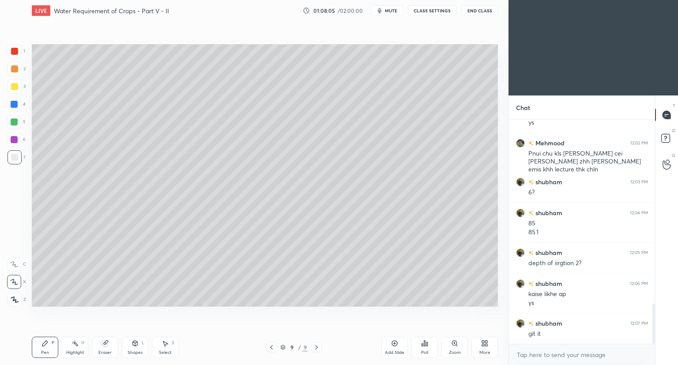
drag, startPoint x: 13, startPoint y: 48, endPoint x: 26, endPoint y: 49, distance: 13.3
click at [13, 49] on div at bounding box center [14, 51] width 7 height 7
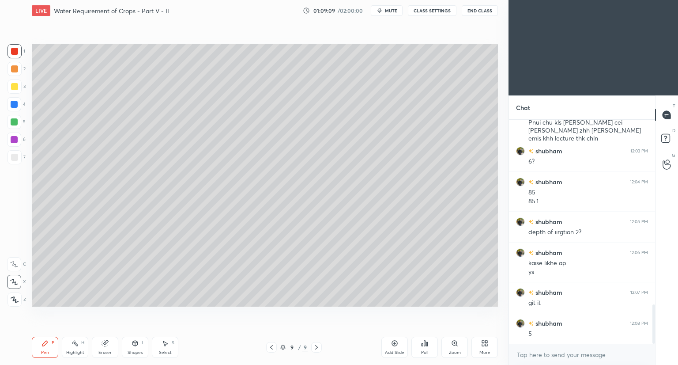
click at [14, 89] on div at bounding box center [14, 86] width 7 height 7
click at [15, 158] on div at bounding box center [14, 157] width 7 height 7
click at [18, 56] on div at bounding box center [15, 51] width 14 height 14
click at [15, 86] on div at bounding box center [14, 86] width 7 height 7
click at [15, 158] on div at bounding box center [14, 157] width 7 height 7
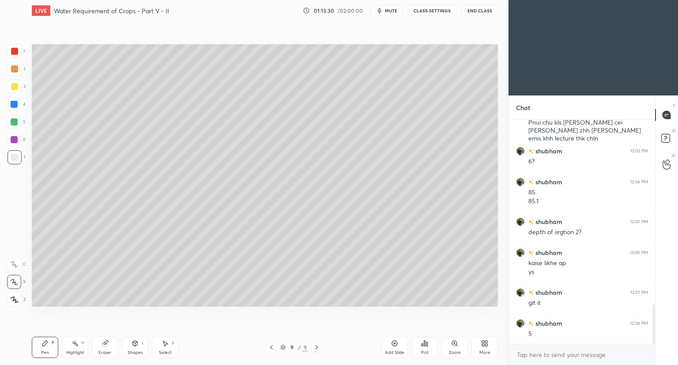
click at [17, 125] on div at bounding box center [14, 122] width 14 height 14
click at [170, 337] on div "Select S" at bounding box center [165, 346] width 26 height 21
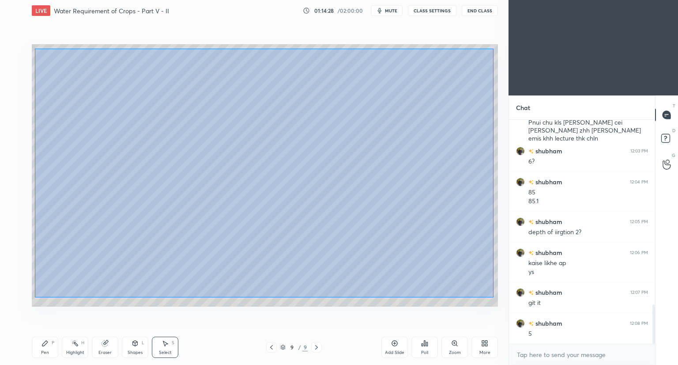
drag, startPoint x: 35, startPoint y: 48, endPoint x: 491, endPoint y: 294, distance: 518.3
click at [493, 296] on div "0 ° Undo Copy Duplicate Duplicate to new slide Delete" at bounding box center [265, 175] width 466 height 262
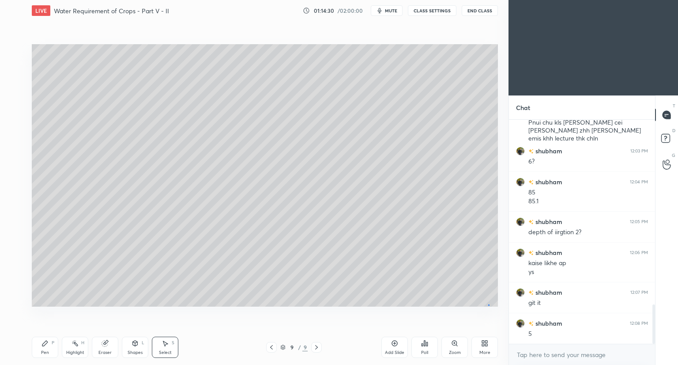
click at [488, 304] on div "0 ° Undo Copy Duplicate Duplicate to new slide Delete" at bounding box center [265, 175] width 466 height 262
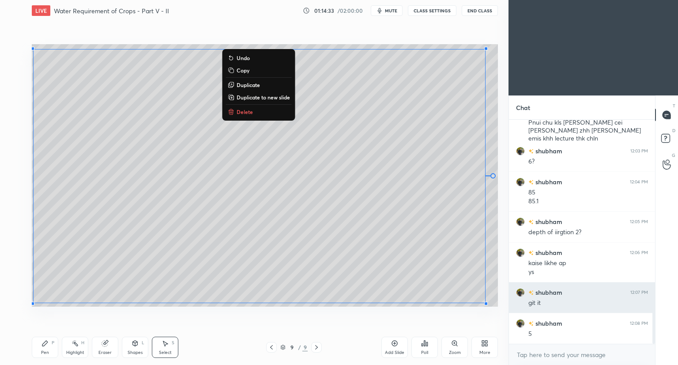
drag, startPoint x: 34, startPoint y: 51, endPoint x: 558, endPoint y: 308, distance: 583.4
click at [562, 311] on div "1 2 3 4 5 6 7 C X Z C X Z E E Erase all H H LIVE Water Requirement of Crops - P…" at bounding box center [339, 182] width 678 height 365
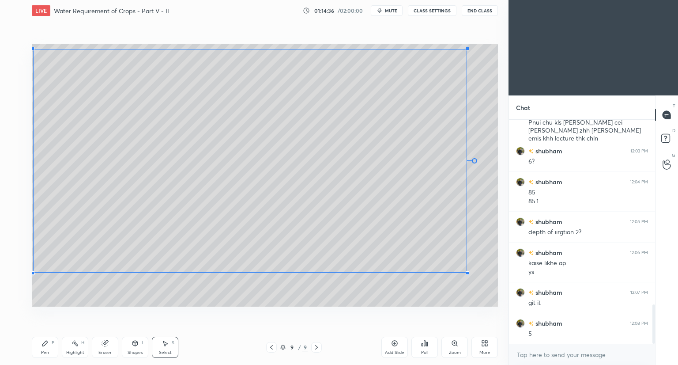
drag, startPoint x: 486, startPoint y: 304, endPoint x: 465, endPoint y: 272, distance: 38.0
click at [466, 274] on div at bounding box center [468, 273] width 4 height 4
drag, startPoint x: 466, startPoint y: 273, endPoint x: 454, endPoint y: 239, distance: 36.6
click at [452, 252] on div at bounding box center [453, 252] width 4 height 4
drag, startPoint x: 429, startPoint y: 144, endPoint x: 441, endPoint y: 148, distance: 12.9
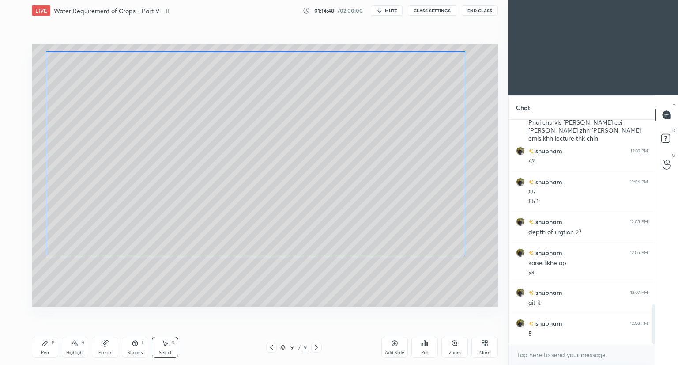
click at [441, 148] on div "0 ° Undo Copy Duplicate Duplicate to new slide Delete" at bounding box center [265, 175] width 466 height 262
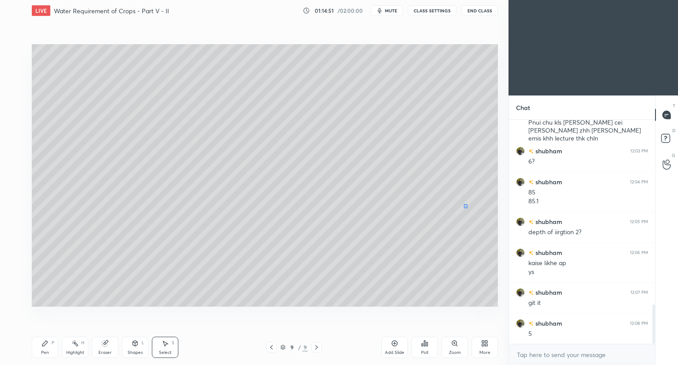
click at [464, 207] on div "0 ° Undo Copy Duplicate Duplicate to new slide Delete" at bounding box center [265, 175] width 466 height 262
drag, startPoint x: 105, startPoint y: 347, endPoint x: 95, endPoint y: 309, distance: 38.9
click at [106, 347] on div "Eraser" at bounding box center [105, 346] width 26 height 21
click at [48, 346] on icon at bounding box center [44, 342] width 7 height 7
drag, startPoint x: 109, startPoint y: 343, endPoint x: 108, endPoint y: 335, distance: 8.5
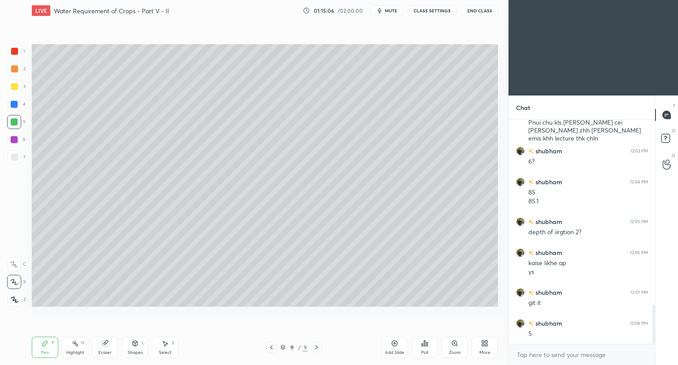
click at [109, 341] on div "Eraser" at bounding box center [105, 346] width 26 height 21
click at [102, 309] on div "Setting up your live class Poll for secs No correct answer Start poll" at bounding box center [264, 175] width 473 height 308
drag, startPoint x: 46, startPoint y: 347, endPoint x: 49, endPoint y: 331, distance: 15.7
click at [46, 345] on icon at bounding box center [44, 342] width 7 height 7
click at [19, 159] on div at bounding box center [15, 157] width 14 height 14
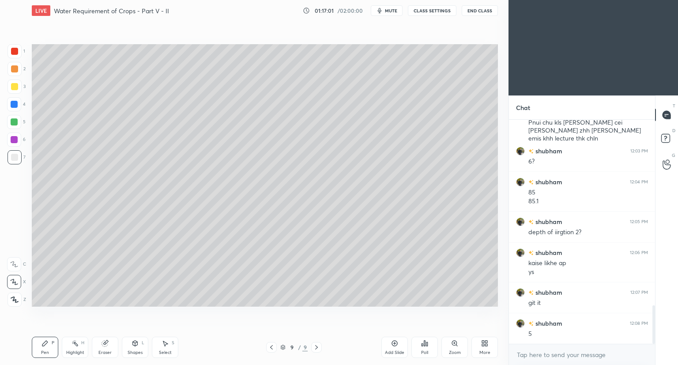
scroll to position [1078, 0]
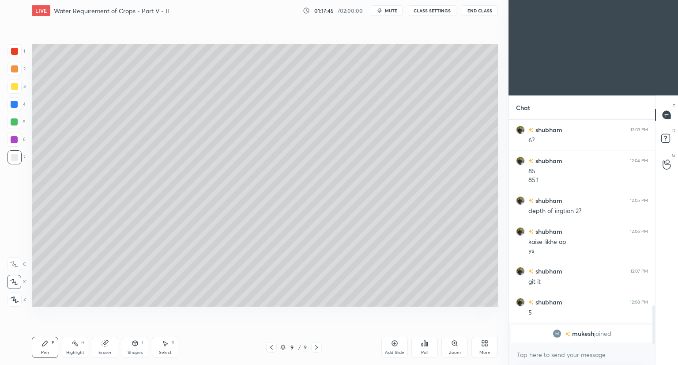
click at [395, 345] on icon at bounding box center [394, 342] width 7 height 7
click at [16, 88] on div at bounding box center [14, 86] width 7 height 7
click at [136, 351] on div "Shapes" at bounding box center [135, 352] width 15 height 4
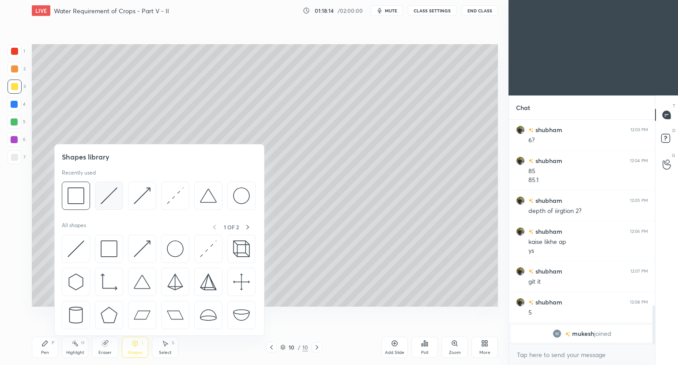
click at [109, 200] on img at bounding box center [109, 195] width 17 height 17
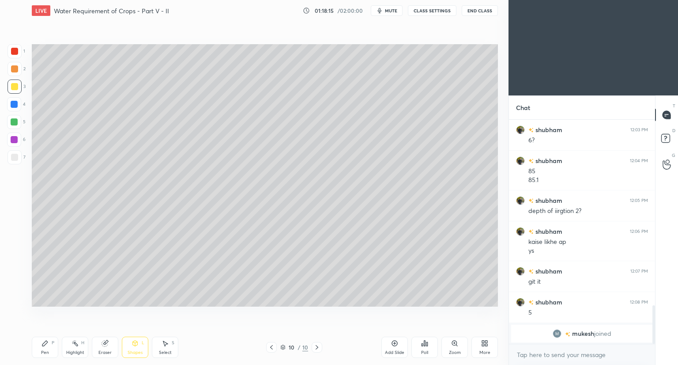
drag, startPoint x: 13, startPoint y: 156, endPoint x: 30, endPoint y: 129, distance: 31.7
click at [14, 155] on div at bounding box center [14, 157] width 7 height 7
click at [14, 156] on div at bounding box center [14, 157] width 7 height 7
click at [46, 348] on div "Pen P" at bounding box center [45, 346] width 26 height 21
click at [17, 49] on div at bounding box center [14, 51] width 7 height 7
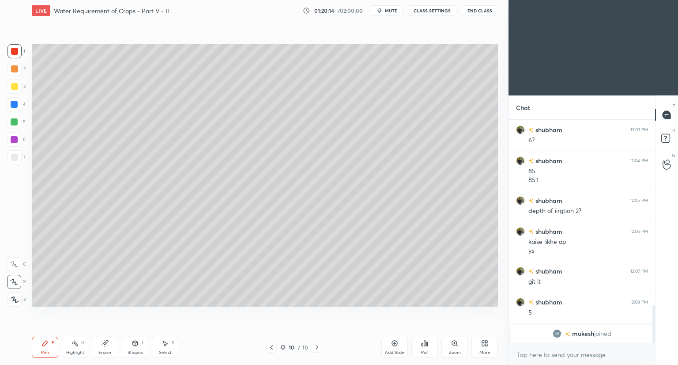
click at [14, 159] on div at bounding box center [14, 157] width 7 height 7
click at [14, 121] on div at bounding box center [14, 121] width 7 height 7
click at [16, 158] on div at bounding box center [14, 157] width 7 height 7
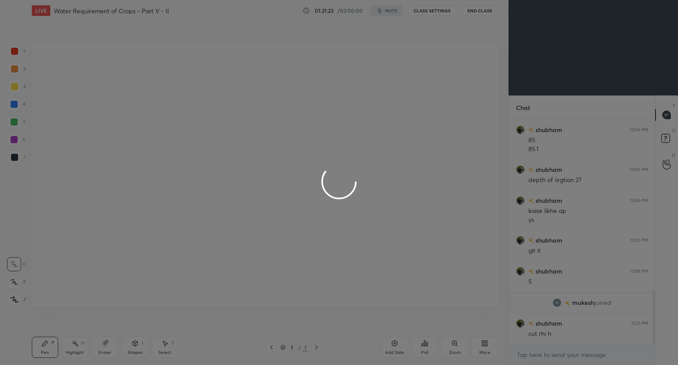
scroll to position [43838, 43673]
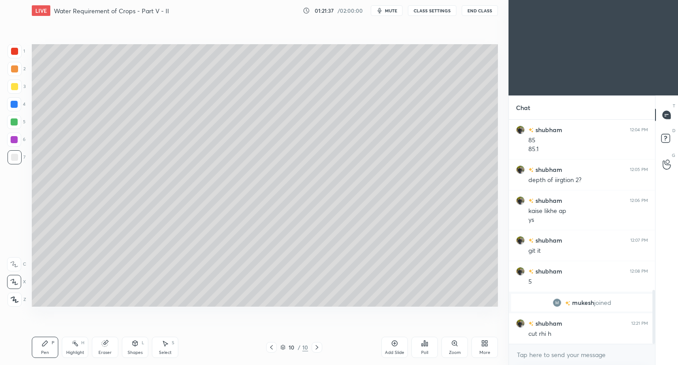
click at [380, 6] on div "LIVE Water Requirement of Crops - Part V - II 01:21:37 / 02:00:00 mute CLASS SE…" at bounding box center [265, 10] width 466 height 21
drag, startPoint x: 382, startPoint y: 8, endPoint x: 379, endPoint y: 14, distance: 6.9
click at [382, 9] on icon "button" at bounding box center [379, 10] width 7 height 7
click at [376, 12] on icon "button" at bounding box center [376, 10] width 5 height 5
click at [14, 125] on div at bounding box center [14, 121] width 7 height 7
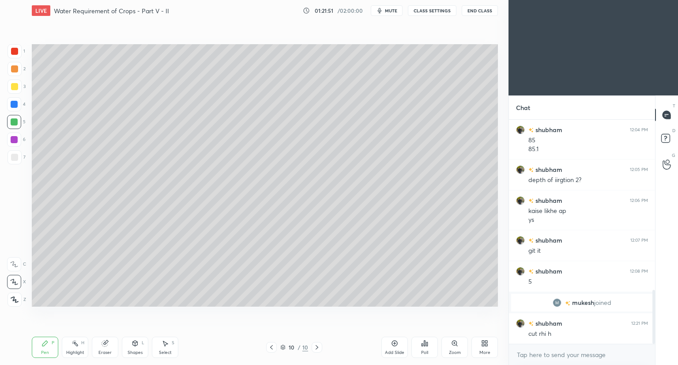
click at [16, 158] on div at bounding box center [14, 157] width 7 height 7
click at [14, 123] on div at bounding box center [14, 121] width 7 height 7
click at [15, 161] on div at bounding box center [15, 157] width 14 height 14
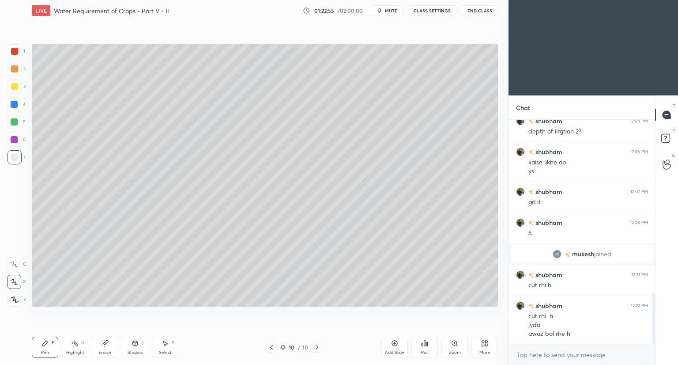
scroll to position [762, 0]
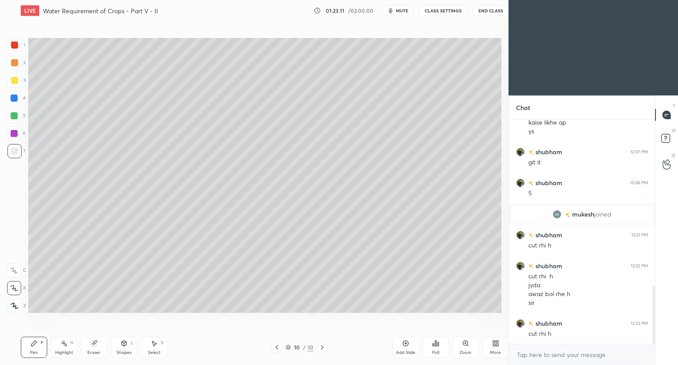
scroll to position [43838, 43673]
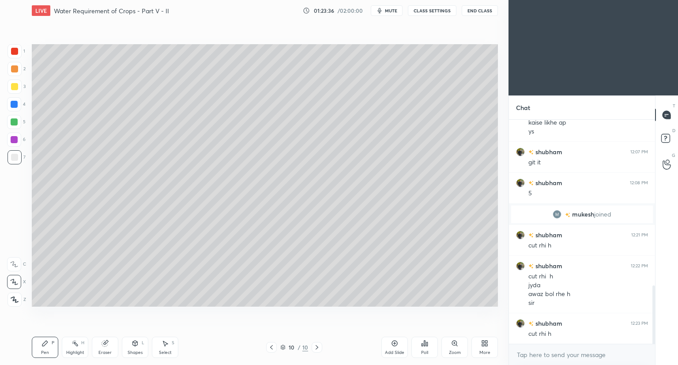
click at [15, 113] on div "4" at bounding box center [16, 106] width 19 height 18
click at [15, 120] on div at bounding box center [14, 121] width 7 height 7
drag, startPoint x: 16, startPoint y: 154, endPoint x: 22, endPoint y: 154, distance: 5.8
click at [16, 155] on div at bounding box center [14, 157] width 7 height 7
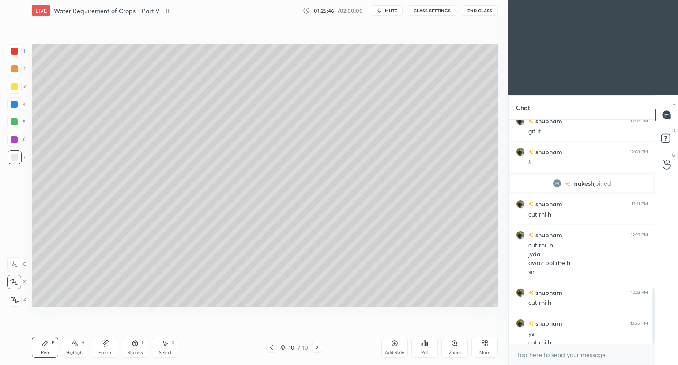
scroll to position [678, 0]
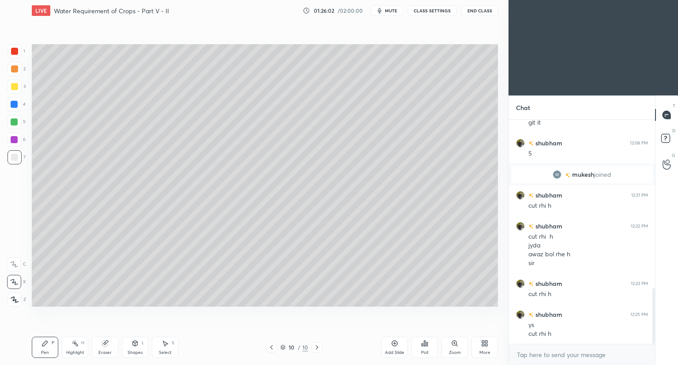
click at [393, 348] on div "Add Slide" at bounding box center [394, 346] width 26 height 21
click at [17, 52] on div at bounding box center [14, 51] width 7 height 7
drag, startPoint x: 139, startPoint y: 347, endPoint x: 139, endPoint y: 339, distance: 8.0
click at [139, 347] on div "Shapes L" at bounding box center [135, 346] width 26 height 21
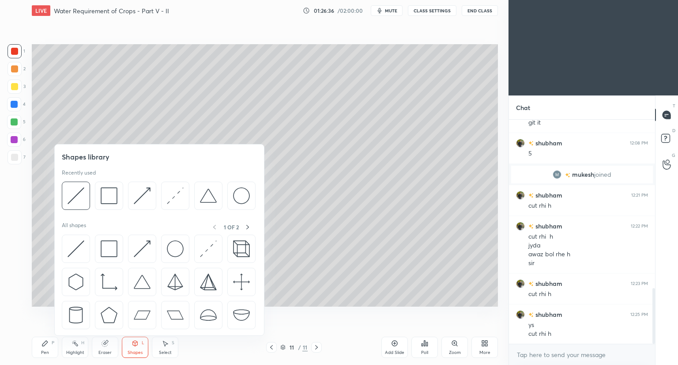
click at [14, 158] on div at bounding box center [14, 157] width 7 height 7
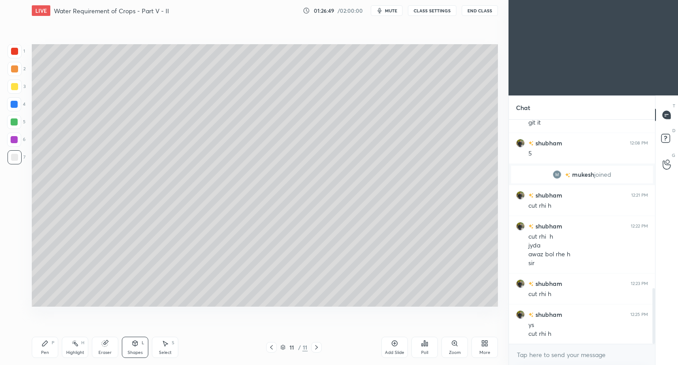
click at [46, 344] on icon at bounding box center [44, 342] width 7 height 7
click at [15, 159] on div at bounding box center [14, 157] width 7 height 7
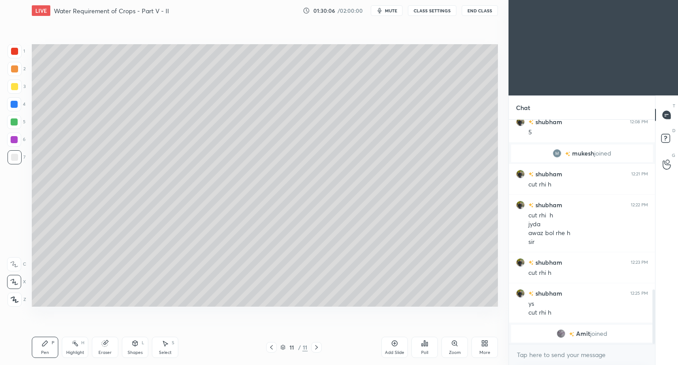
drag, startPoint x: 16, startPoint y: 89, endPoint x: 31, endPoint y: 89, distance: 15.5
click at [18, 89] on div at bounding box center [15, 86] width 14 height 14
click at [108, 345] on div "Eraser" at bounding box center [105, 346] width 26 height 21
drag, startPoint x: 26, startPoint y: 357, endPoint x: 33, endPoint y: 352, distance: 8.5
click at [27, 357] on div "1 2 3 4 5 6 7 C X Z C X Z E E Erase all H H LIVE Water Requirement of Crops - P…" at bounding box center [251, 182] width 502 height 365
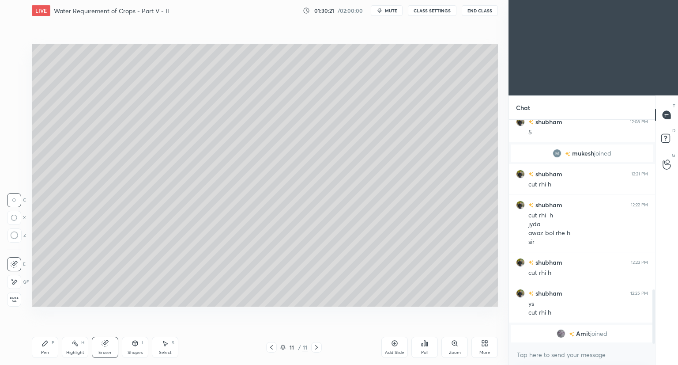
drag, startPoint x: 41, startPoint y: 347, endPoint x: 46, endPoint y: 344, distance: 6.3
click at [42, 347] on div "Pen P" at bounding box center [45, 346] width 26 height 21
drag, startPoint x: 14, startPoint y: 159, endPoint x: 27, endPoint y: 158, distance: 13.3
click at [14, 161] on div at bounding box center [15, 157] width 14 height 14
drag, startPoint x: 15, startPoint y: 85, endPoint x: 15, endPoint y: 94, distance: 8.8
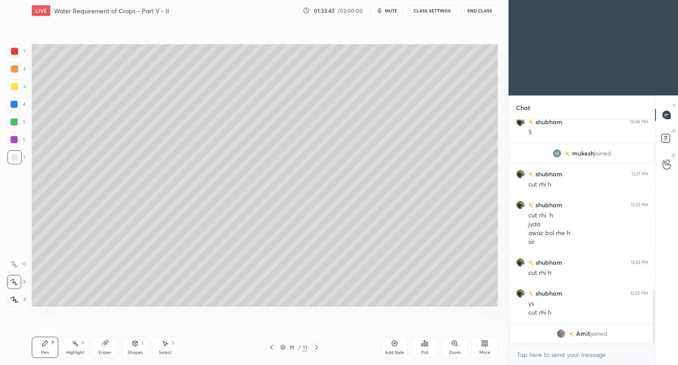
click at [15, 87] on div at bounding box center [14, 86] width 7 height 7
click at [15, 157] on div at bounding box center [14, 157] width 7 height 7
drag, startPoint x: 15, startPoint y: 89, endPoint x: 19, endPoint y: 94, distance: 6.9
click at [15, 90] on div at bounding box center [15, 86] width 14 height 14
click at [393, 345] on icon at bounding box center [394, 342] width 7 height 7
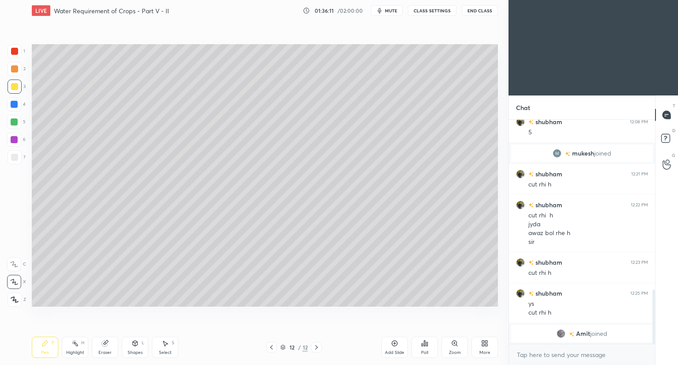
drag, startPoint x: 15, startPoint y: 151, endPoint x: 24, endPoint y: 124, distance: 28.1
click at [15, 150] on div at bounding box center [15, 157] width 14 height 14
drag, startPoint x: 128, startPoint y: 345, endPoint x: 123, endPoint y: 336, distance: 9.7
click at [128, 341] on div "Shapes L" at bounding box center [135, 346] width 26 height 21
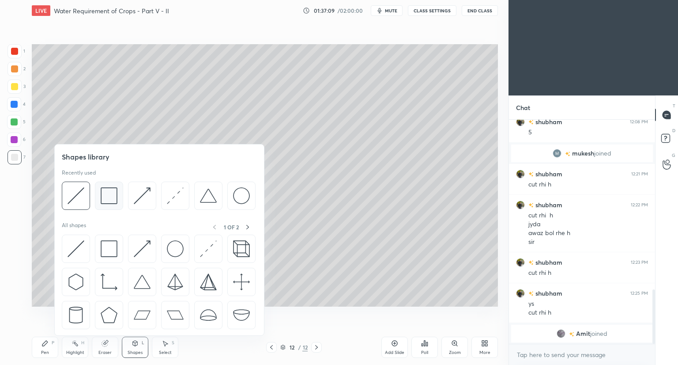
click at [105, 205] on div at bounding box center [109, 195] width 28 height 28
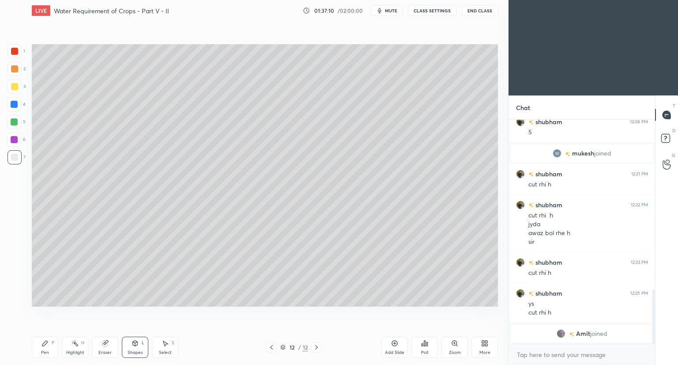
drag, startPoint x: 13, startPoint y: 85, endPoint x: 17, endPoint y: 79, distance: 6.4
click at [13, 84] on div at bounding box center [14, 86] width 7 height 7
click at [46, 347] on div "Pen P" at bounding box center [45, 346] width 26 height 21
drag, startPoint x: 13, startPoint y: 154, endPoint x: 30, endPoint y: 111, distance: 46.4
click at [14, 152] on div at bounding box center [15, 157] width 14 height 14
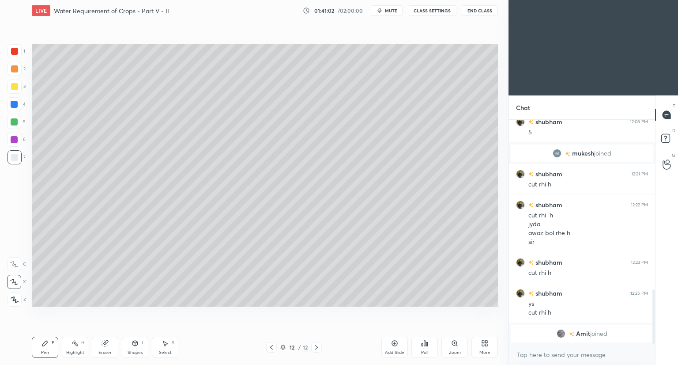
drag, startPoint x: 15, startPoint y: 88, endPoint x: 26, endPoint y: 103, distance: 18.6
click at [16, 88] on div at bounding box center [14, 86] width 7 height 7
drag, startPoint x: 130, startPoint y: 345, endPoint x: 131, endPoint y: 336, distance: 8.8
click at [131, 346] on div "Shapes L" at bounding box center [135, 346] width 26 height 21
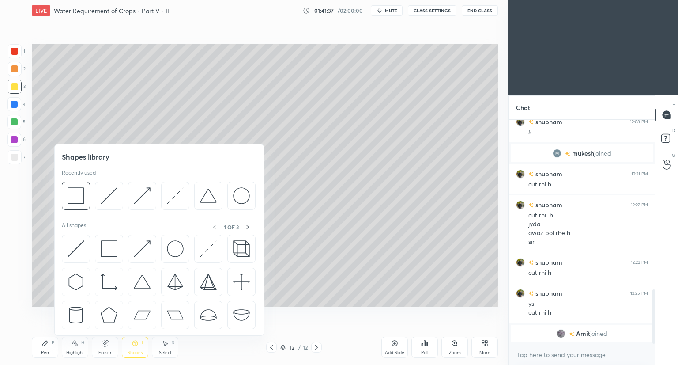
drag, startPoint x: 14, startPoint y: 50, endPoint x: 19, endPoint y: 53, distance: 5.9
click at [14, 50] on div at bounding box center [14, 51] width 7 height 7
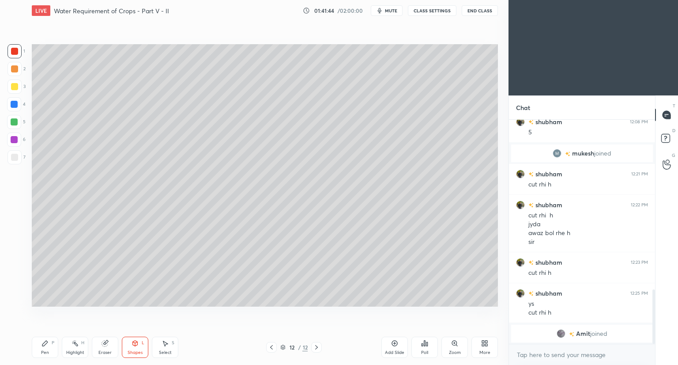
drag, startPoint x: 46, startPoint y: 349, endPoint x: 52, endPoint y: 340, distance: 10.7
click at [46, 350] on div "Pen" at bounding box center [45, 352] width 8 height 4
click at [385, 11] on button "mute" at bounding box center [387, 10] width 32 height 11
click at [15, 156] on div at bounding box center [14, 157] width 7 height 7
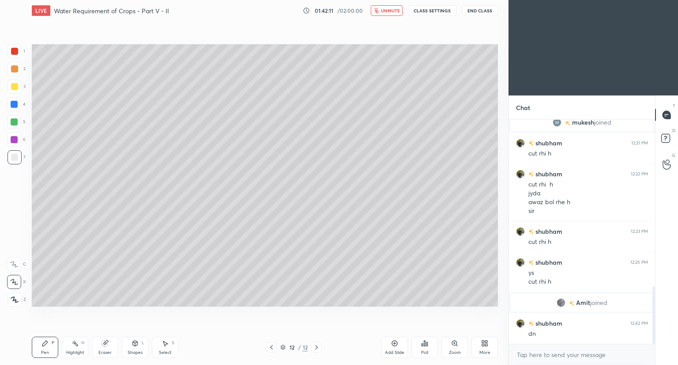
click at [393, 10] on span "unmute" at bounding box center [390, 11] width 19 height 6
click at [271, 347] on icon at bounding box center [271, 346] width 7 height 7
click at [272, 347] on icon at bounding box center [271, 346] width 7 height 7
click at [315, 346] on icon at bounding box center [316, 346] width 7 height 7
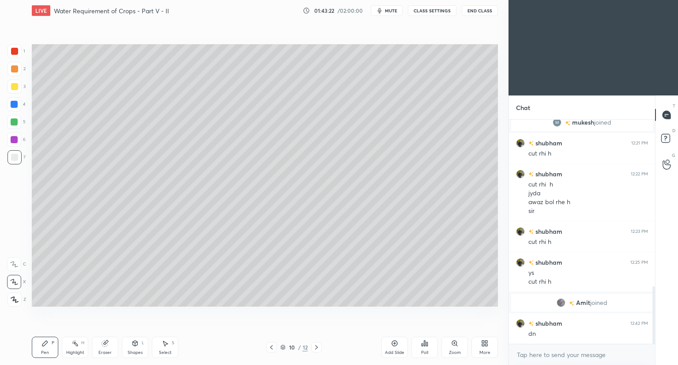
click at [317, 347] on icon at bounding box center [316, 346] width 7 height 7
click at [319, 347] on icon at bounding box center [316, 346] width 7 height 7
click at [12, 121] on div at bounding box center [14, 121] width 7 height 7
click at [14, 159] on div at bounding box center [14, 157] width 7 height 7
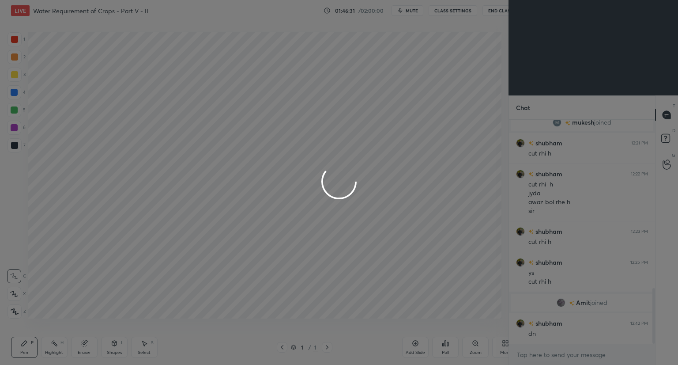
scroll to position [43838, 43673]
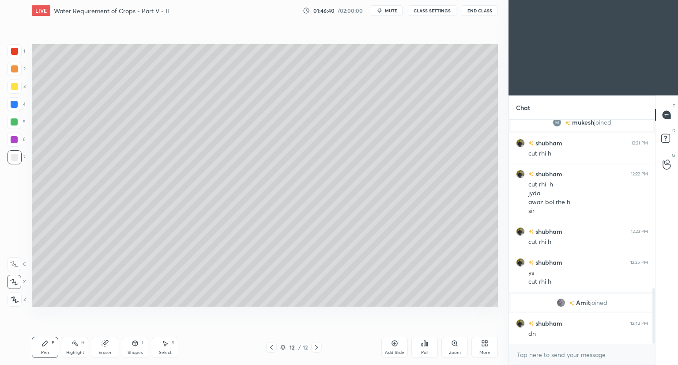
click at [392, 13] on span "mute" at bounding box center [391, 11] width 12 height 6
click at [385, 12] on span "unmute" at bounding box center [390, 11] width 19 height 6
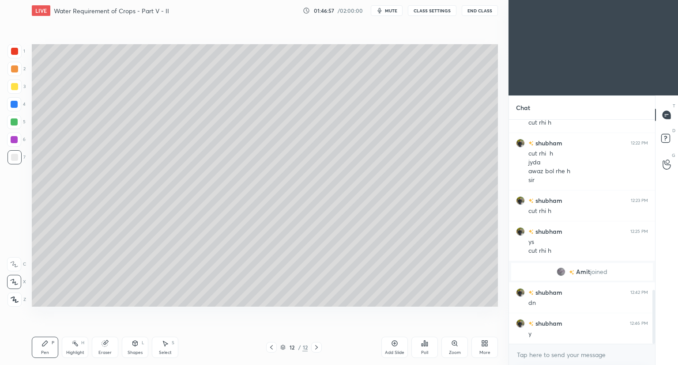
click at [394, 344] on icon at bounding box center [394, 342] width 7 height 7
drag, startPoint x: 13, startPoint y: 88, endPoint x: 26, endPoint y: 79, distance: 16.4
click at [12, 88] on div at bounding box center [14, 86] width 7 height 7
click at [136, 355] on div "Shapes L" at bounding box center [135, 346] width 26 height 21
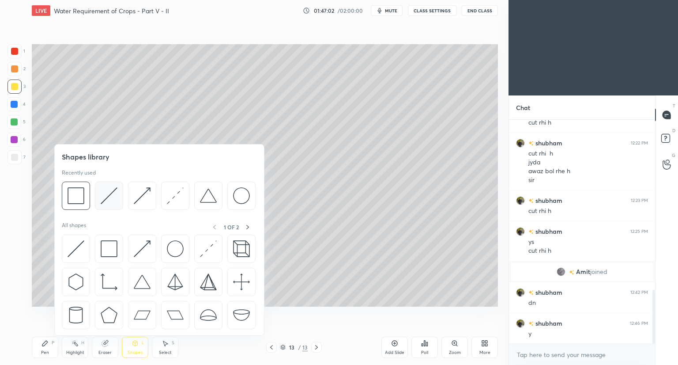
click at [96, 201] on div at bounding box center [109, 195] width 28 height 28
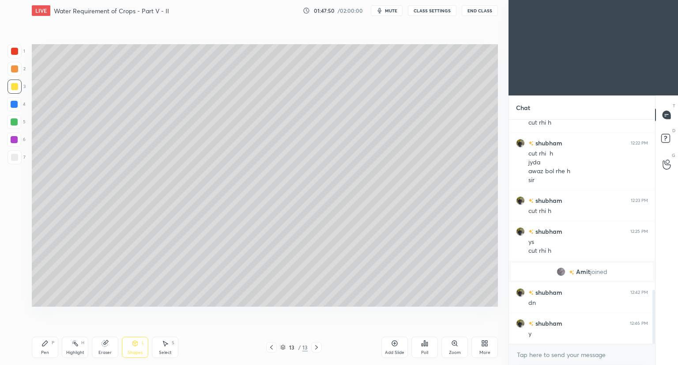
click at [47, 347] on div "Pen P" at bounding box center [45, 346] width 26 height 21
click at [131, 348] on div "Shapes L" at bounding box center [135, 346] width 26 height 21
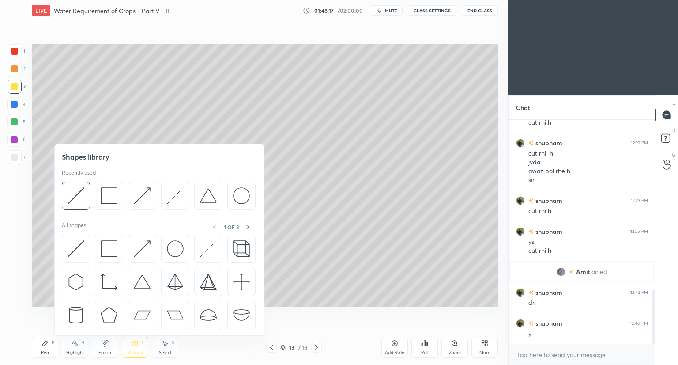
click at [10, 104] on div at bounding box center [14, 104] width 14 height 14
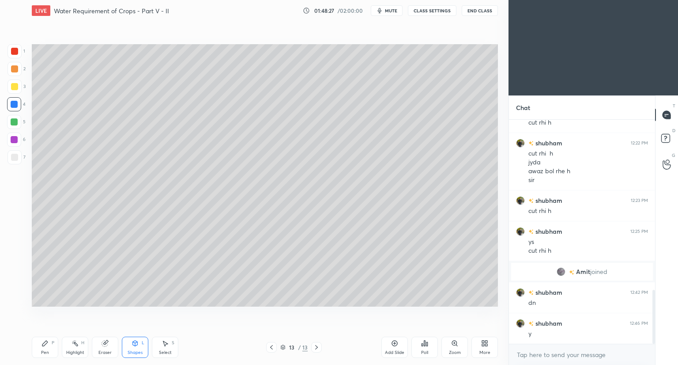
drag, startPoint x: 47, startPoint y: 349, endPoint x: 47, endPoint y: 339, distance: 10.2
click at [47, 348] on div "Pen P" at bounding box center [45, 346] width 26 height 21
click at [134, 349] on div "Shapes L" at bounding box center [135, 346] width 26 height 21
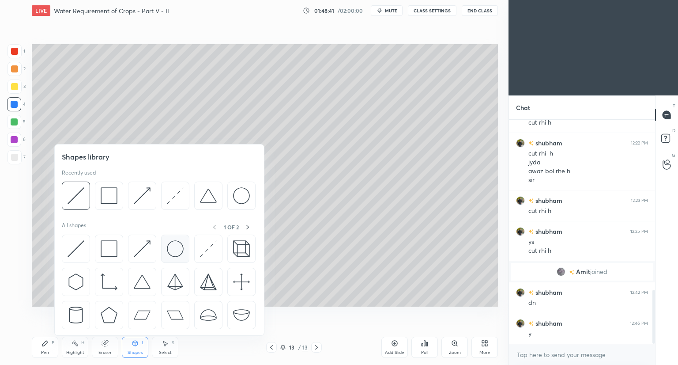
click at [175, 247] on img at bounding box center [175, 248] width 17 height 17
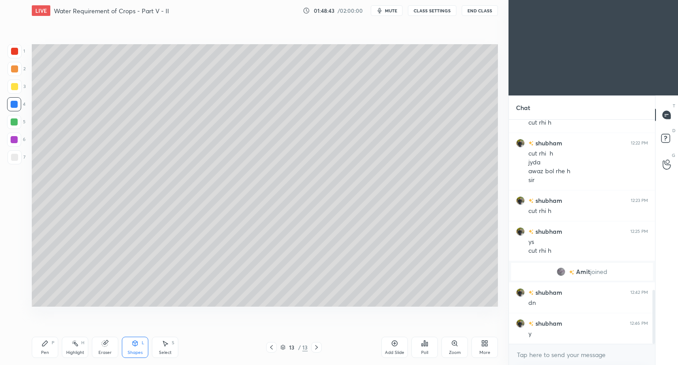
click at [12, 158] on div at bounding box center [14, 157] width 7 height 7
drag, startPoint x: 44, startPoint y: 346, endPoint x: 42, endPoint y: 322, distance: 23.4
click at [44, 345] on icon at bounding box center [44, 342] width 5 height 5
drag, startPoint x: 15, startPoint y: 85, endPoint x: 23, endPoint y: 85, distance: 8.0
click at [15, 85] on div at bounding box center [14, 86] width 7 height 7
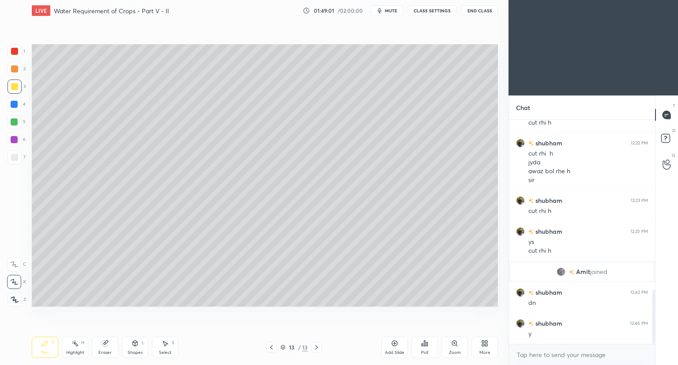
drag, startPoint x: 11, startPoint y: 107, endPoint x: 15, endPoint y: 107, distance: 4.4
click at [11, 108] on div at bounding box center [14, 104] width 14 height 14
click at [106, 346] on div "Eraser" at bounding box center [105, 346] width 26 height 21
click at [47, 352] on div "Pen" at bounding box center [45, 352] width 8 height 4
drag, startPoint x: 12, startPoint y: 157, endPoint x: 18, endPoint y: 160, distance: 6.5
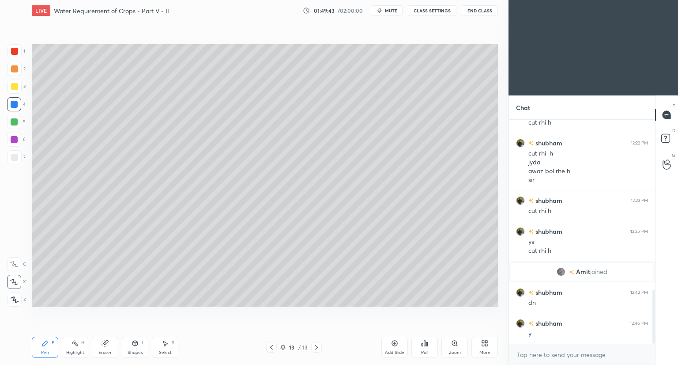
click at [12, 158] on div at bounding box center [14, 157] width 7 height 7
click at [132, 344] on icon at bounding box center [135, 342] width 7 height 7
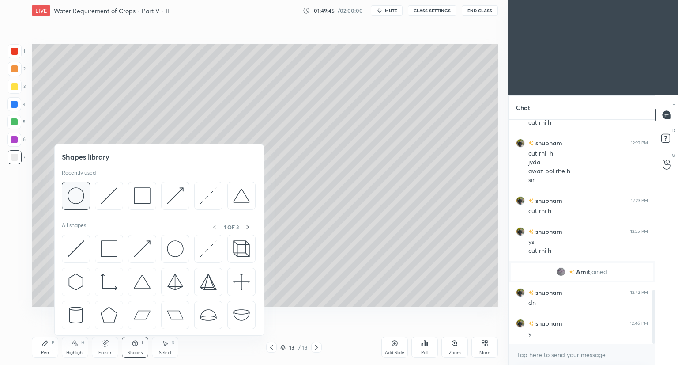
click at [80, 201] on img at bounding box center [76, 195] width 17 height 17
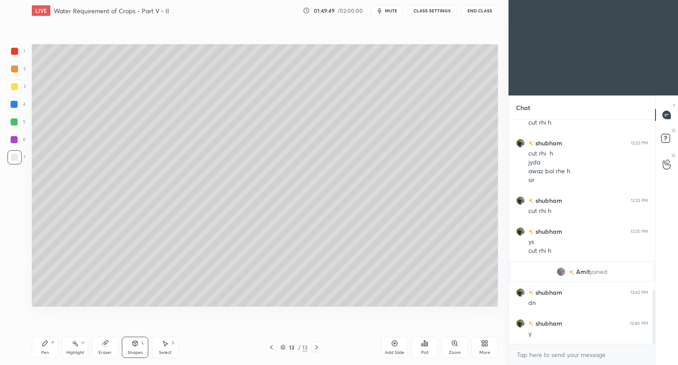
click at [44, 351] on div "Pen" at bounding box center [45, 352] width 8 height 4
click at [16, 53] on div at bounding box center [14, 51] width 7 height 7
click at [18, 104] on div at bounding box center [14, 104] width 14 height 14
click at [15, 124] on div at bounding box center [14, 121] width 7 height 7
click at [46, 350] on div "Pen" at bounding box center [45, 352] width 8 height 4
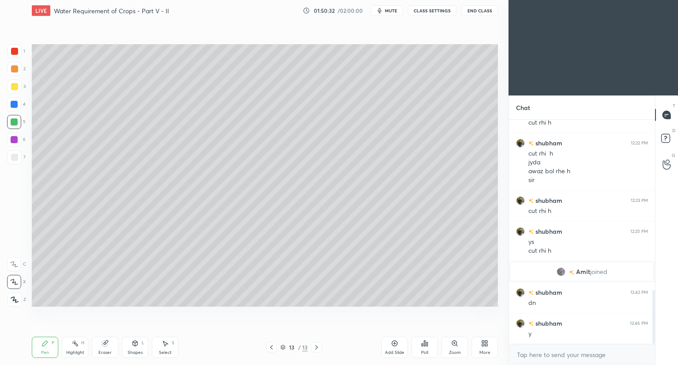
drag, startPoint x: 15, startPoint y: 105, endPoint x: 31, endPoint y: 106, distance: 15.9
click at [17, 105] on div at bounding box center [14, 104] width 7 height 7
click at [136, 346] on icon at bounding box center [135, 342] width 7 height 7
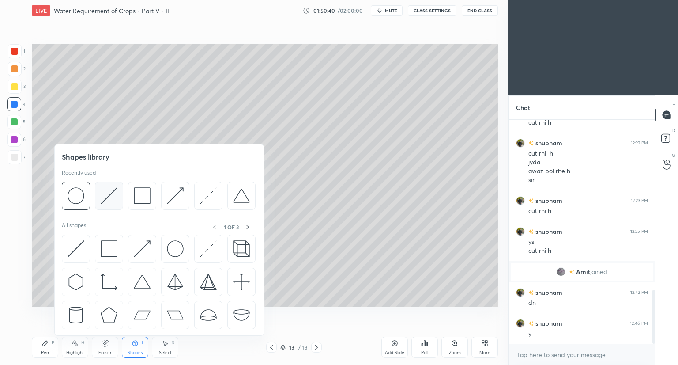
click at [105, 209] on div at bounding box center [109, 195] width 28 height 28
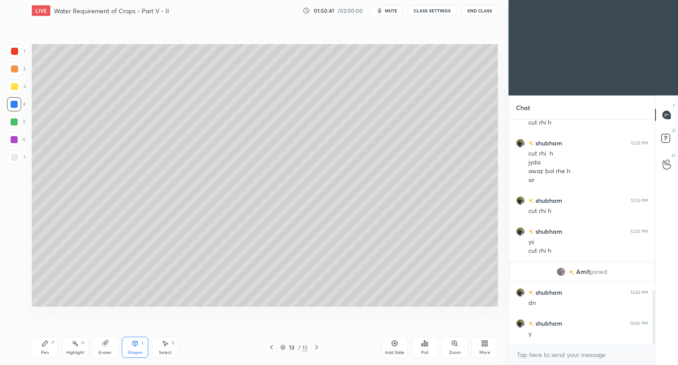
click at [16, 88] on div at bounding box center [14, 86] width 7 height 7
drag, startPoint x: 162, startPoint y: 343, endPoint x: 170, endPoint y: 334, distance: 11.9
click at [165, 340] on icon at bounding box center [165, 342] width 7 height 7
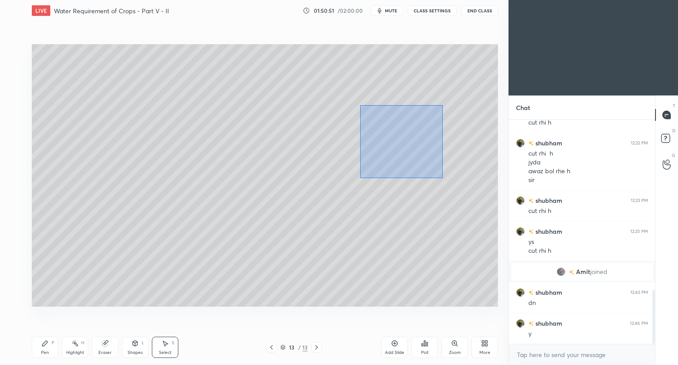
drag, startPoint x: 363, startPoint y: 107, endPoint x: 443, endPoint y: 178, distance: 106.3
click at [443, 178] on div "0 ° Undo Copy Duplicate Duplicate to new slide Delete" at bounding box center [265, 175] width 466 height 262
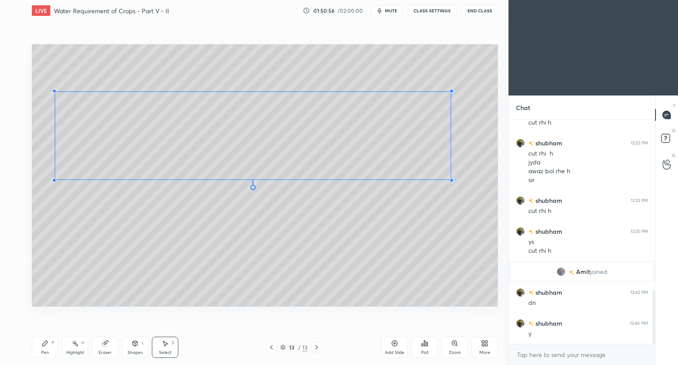
drag, startPoint x: 479, startPoint y: 190, endPoint x: 451, endPoint y: 179, distance: 29.9
click at [451, 179] on div at bounding box center [452, 180] width 4 height 4
drag, startPoint x: 53, startPoint y: 91, endPoint x: 148, endPoint y: 121, distance: 99.1
click at [148, 121] on div at bounding box center [148, 120] width 4 height 4
click at [290, 229] on div "0 ° Undo Copy Duplicate Duplicate to new slide Delete" at bounding box center [265, 175] width 466 height 262
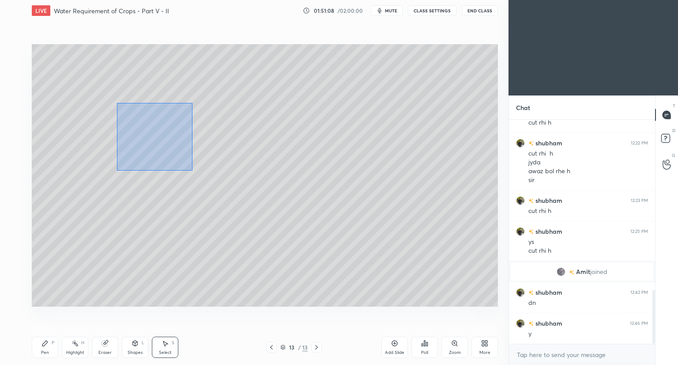
drag, startPoint x: 117, startPoint y: 103, endPoint x: 192, endPoint y: 170, distance: 101.3
click at [193, 170] on div "0 ° Undo Copy Duplicate Duplicate to new slide Delete" at bounding box center [265, 175] width 466 height 262
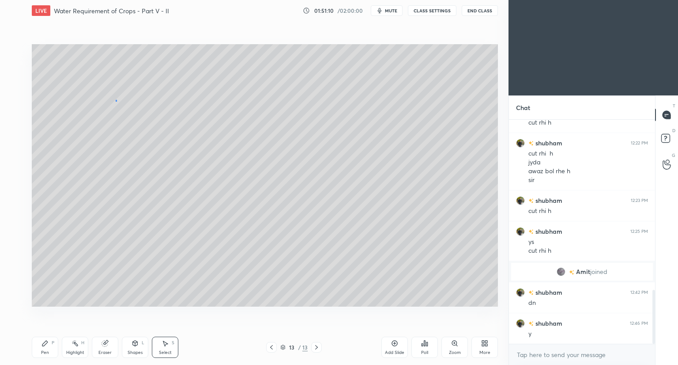
drag, startPoint x: 116, startPoint y: 100, endPoint x: 115, endPoint y: 106, distance: 6.2
click at [116, 101] on div "0 ° Undo Copy Duplicate Duplicate to new slide Delete" at bounding box center [265, 175] width 466 height 262
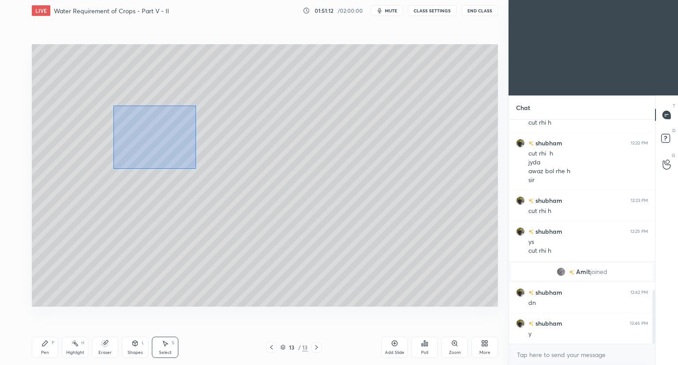
drag, startPoint x: 113, startPoint y: 106, endPoint x: 188, endPoint y: 159, distance: 92.0
click at [196, 169] on div "0 ° Undo Copy Duplicate Duplicate to new slide Delete" at bounding box center [265, 175] width 466 height 262
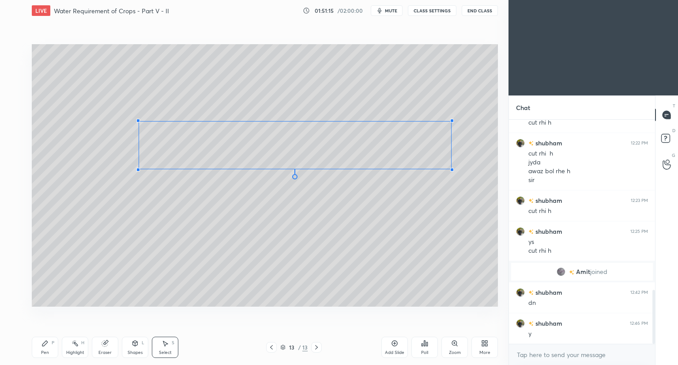
drag, startPoint x: 115, startPoint y: 103, endPoint x: 140, endPoint y: 121, distance: 30.3
click at [140, 121] on div at bounding box center [138, 121] width 4 height 4
drag, startPoint x: 260, startPoint y: 138, endPoint x: 235, endPoint y: 142, distance: 25.0
click at [235, 141] on div "0 ° Undo Copy Duplicate Duplicate to new slide Delete" at bounding box center [265, 175] width 466 height 262
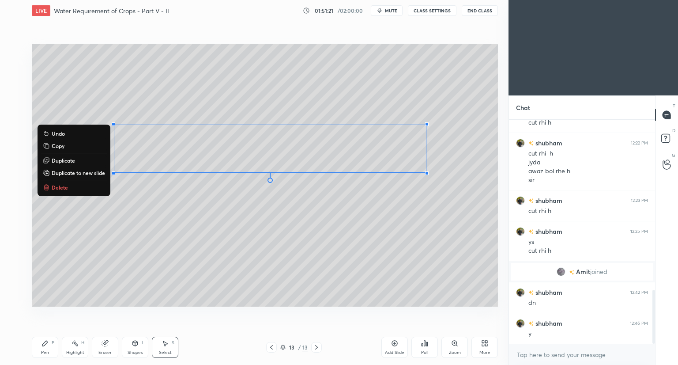
click at [301, 227] on div "0 ° Undo Copy Duplicate Duplicate to new slide Delete" at bounding box center [265, 175] width 466 height 262
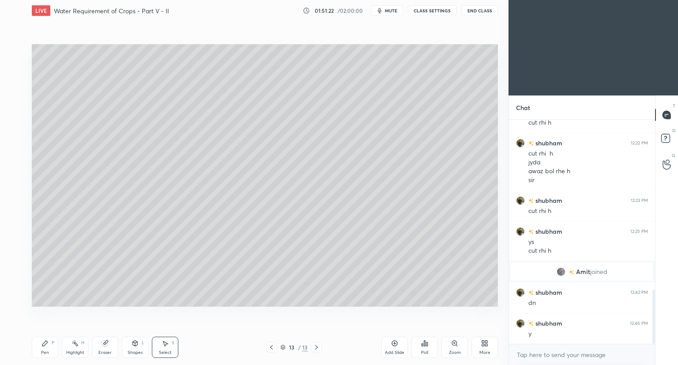
drag, startPoint x: 100, startPoint y: 351, endPoint x: 111, endPoint y: 327, distance: 25.7
click at [101, 350] on div "Eraser" at bounding box center [104, 352] width 13 height 4
drag, startPoint x: 378, startPoint y: 8, endPoint x: 371, endPoint y: 16, distance: 10.6
click at [378, 9] on icon "button" at bounding box center [379, 10] width 7 height 7
drag, startPoint x: 45, startPoint y: 342, endPoint x: 45, endPoint y: 326, distance: 15.5
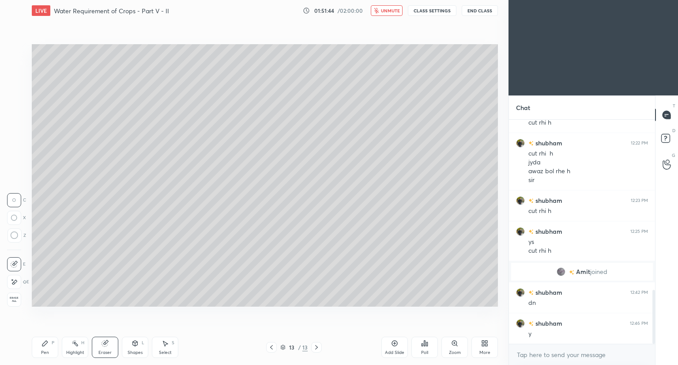
click at [45, 342] on icon at bounding box center [44, 342] width 5 height 5
drag, startPoint x: 12, startPoint y: 104, endPoint x: 17, endPoint y: 112, distance: 9.3
click at [13, 104] on div at bounding box center [14, 104] width 7 height 7
drag, startPoint x: 109, startPoint y: 347, endPoint x: 111, endPoint y: 341, distance: 5.7
click at [110, 343] on div "Eraser" at bounding box center [105, 346] width 26 height 21
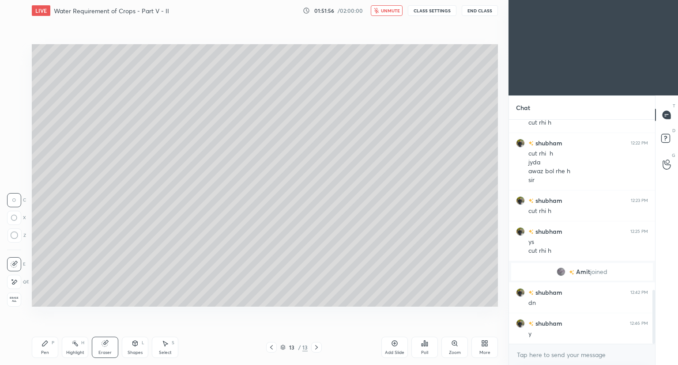
drag, startPoint x: 129, startPoint y: 344, endPoint x: 127, endPoint y: 336, distance: 7.7
click at [129, 343] on div "Shapes L" at bounding box center [135, 346] width 26 height 21
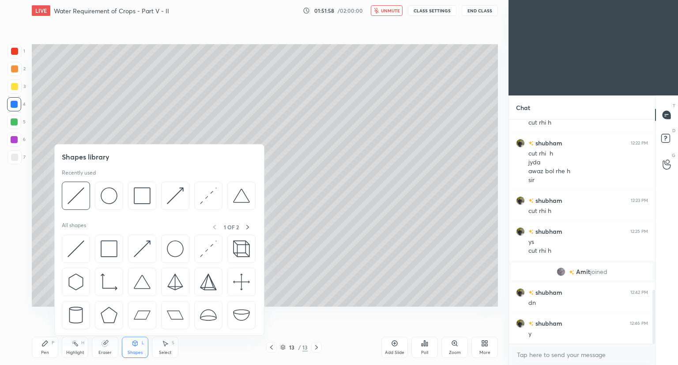
click at [14, 89] on div at bounding box center [14, 86] width 7 height 7
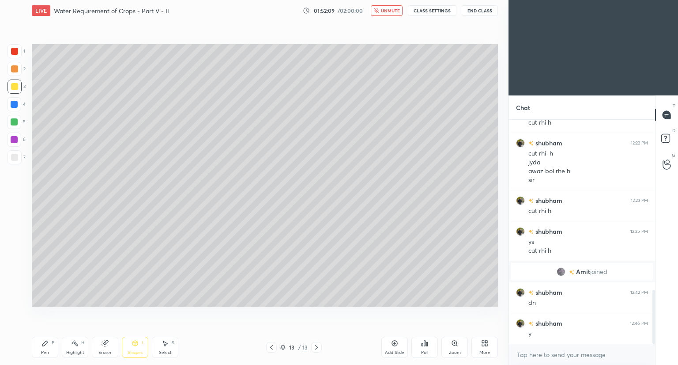
click at [13, 90] on div at bounding box center [15, 86] width 14 height 14
click at [44, 347] on div "Pen P" at bounding box center [45, 346] width 26 height 21
click at [390, 11] on span "unmute" at bounding box center [390, 11] width 19 height 6
click at [389, 11] on span "mute" at bounding box center [391, 11] width 12 height 6
drag, startPoint x: 13, startPoint y: 105, endPoint x: 26, endPoint y: 106, distance: 12.4
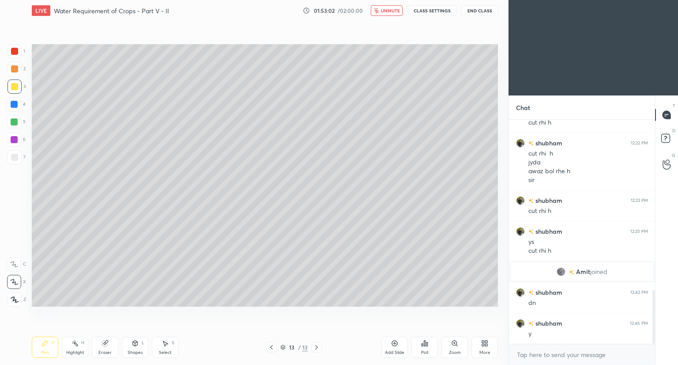
click at [14, 105] on div at bounding box center [14, 104] width 7 height 7
click at [15, 155] on div at bounding box center [14, 157] width 7 height 7
click at [132, 347] on div "Shapes L" at bounding box center [135, 346] width 26 height 21
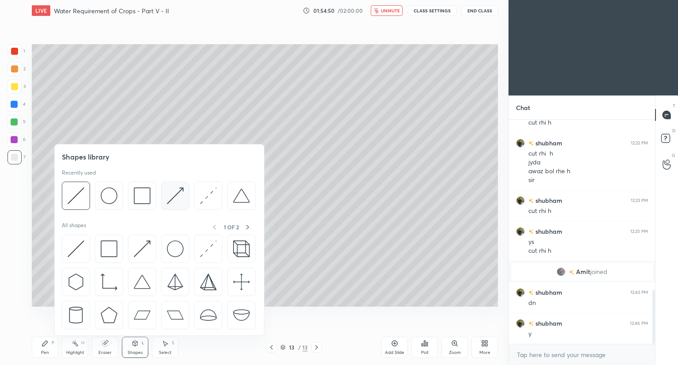
click at [180, 202] on img at bounding box center [175, 195] width 17 height 17
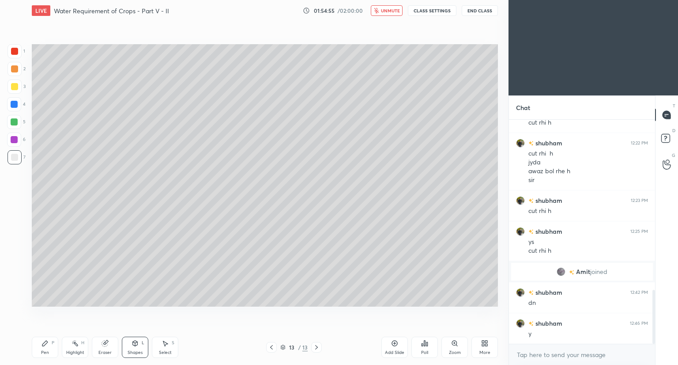
drag, startPoint x: 45, startPoint y: 343, endPoint x: 71, endPoint y: 308, distance: 43.0
click at [48, 343] on icon at bounding box center [44, 342] width 7 height 7
click at [391, 9] on span "unmute" at bounding box center [390, 11] width 19 height 6
click at [394, 11] on span "mute" at bounding box center [392, 11] width 12 height 6
click at [398, 10] on span "unmute" at bounding box center [391, 11] width 19 height 6
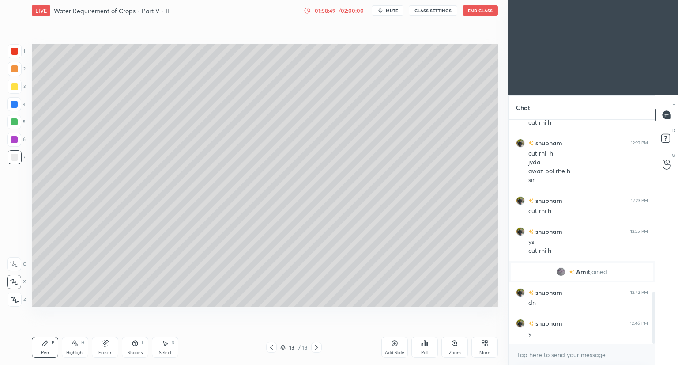
scroll to position [740, 0]
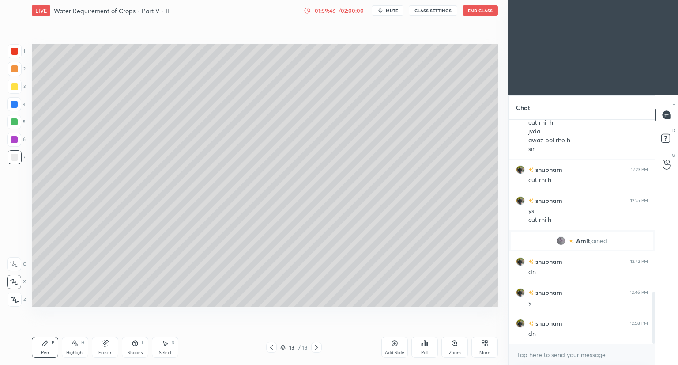
click at [391, 8] on span "mute" at bounding box center [392, 11] width 12 height 6
click at [390, 11] on span "unmute" at bounding box center [391, 11] width 19 height 6
click at [485, 11] on button "End Class" at bounding box center [480, 10] width 35 height 11
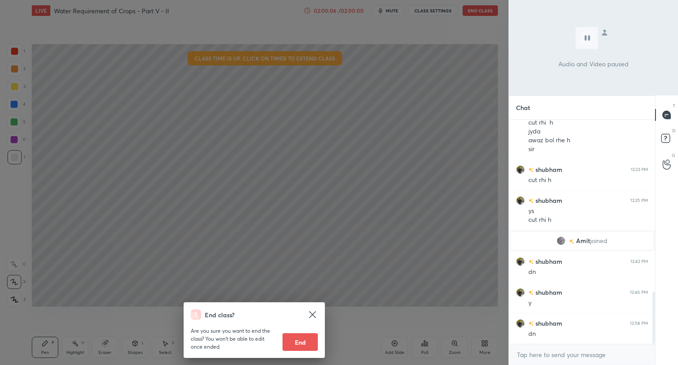
click at [299, 342] on button "End" at bounding box center [300, 342] width 35 height 18
type textarea "x"
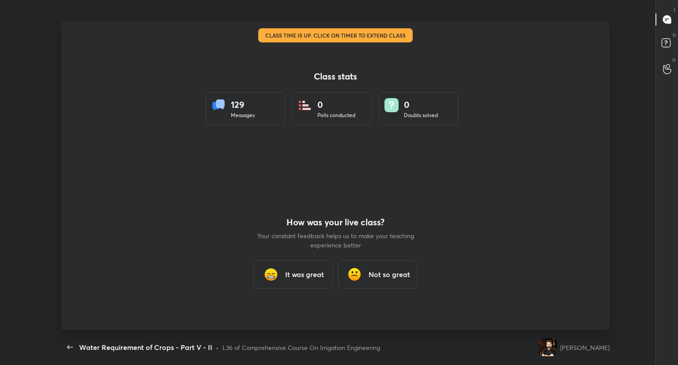
scroll to position [0, 0]
click at [303, 269] on h3 "It was great" at bounding box center [304, 274] width 39 height 11
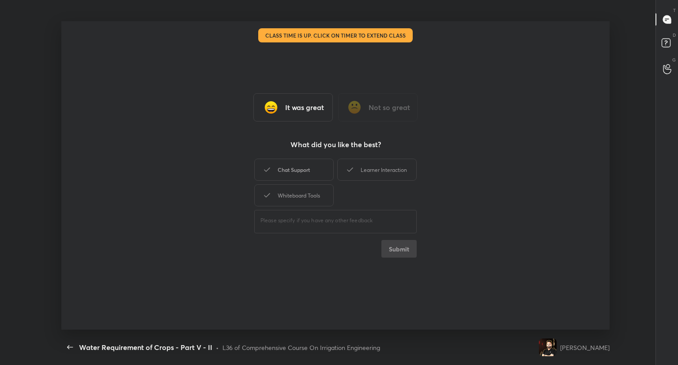
click at [302, 167] on div "Chat Support" at bounding box center [293, 169] width 79 height 22
click at [371, 166] on div "Learner Interaction" at bounding box center [376, 169] width 79 height 22
click at [392, 253] on button "Submit" at bounding box center [398, 249] width 35 height 18
